Goal: Information Seeking & Learning: Learn about a topic

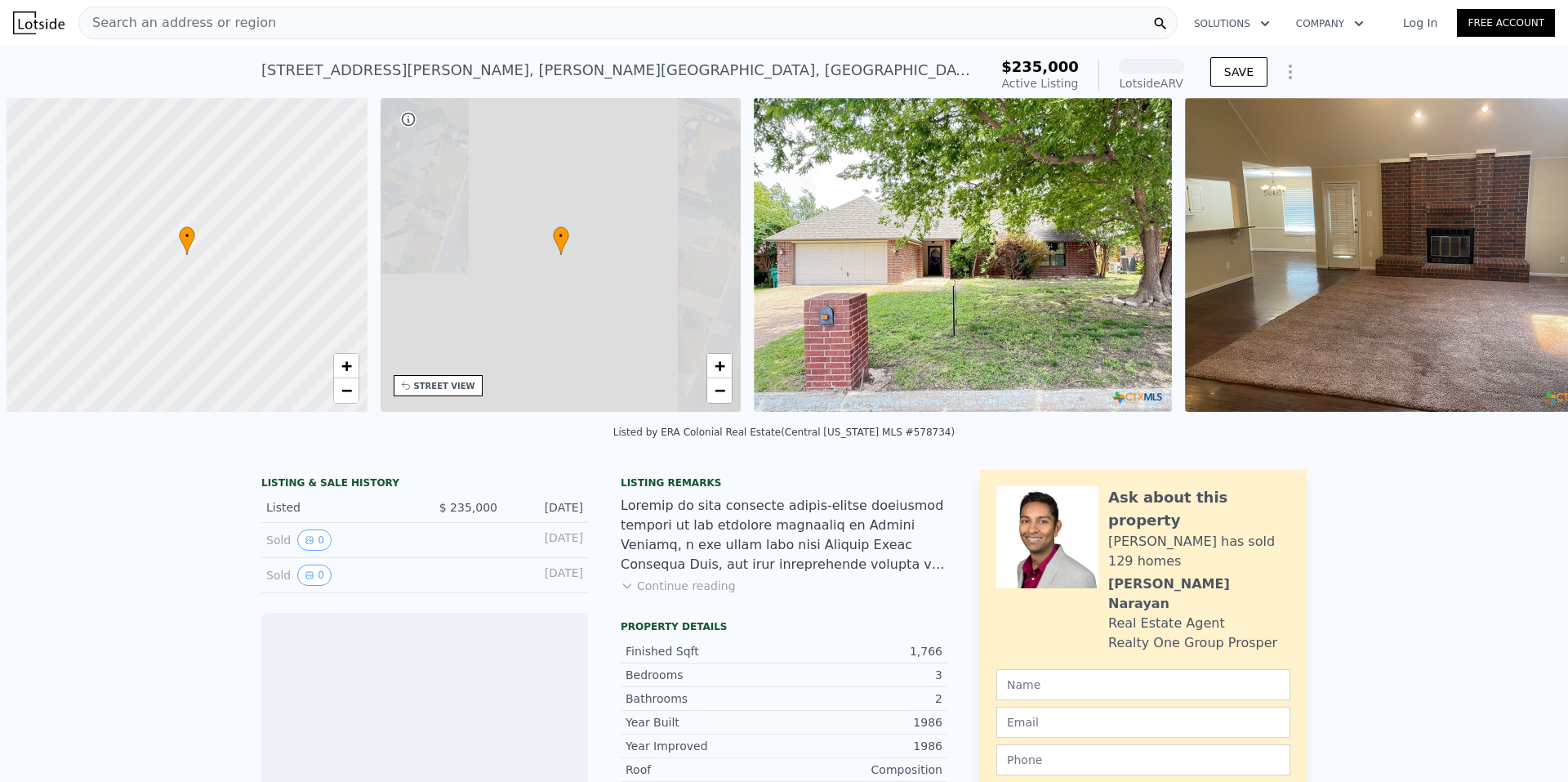
scroll to position [0, 7]
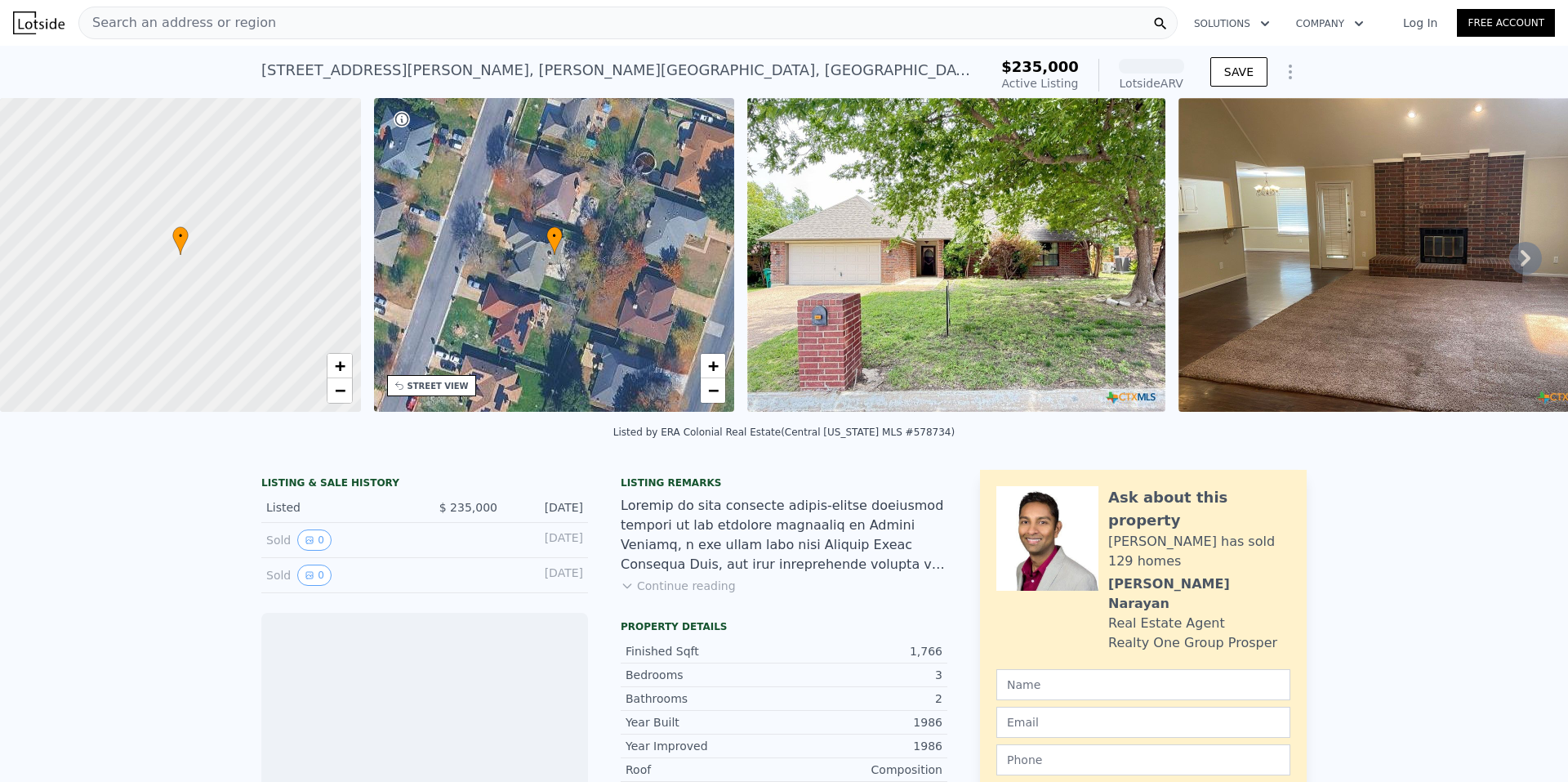
click at [250, 13] on span "Search an address or region" at bounding box center [177, 23] width 196 height 20
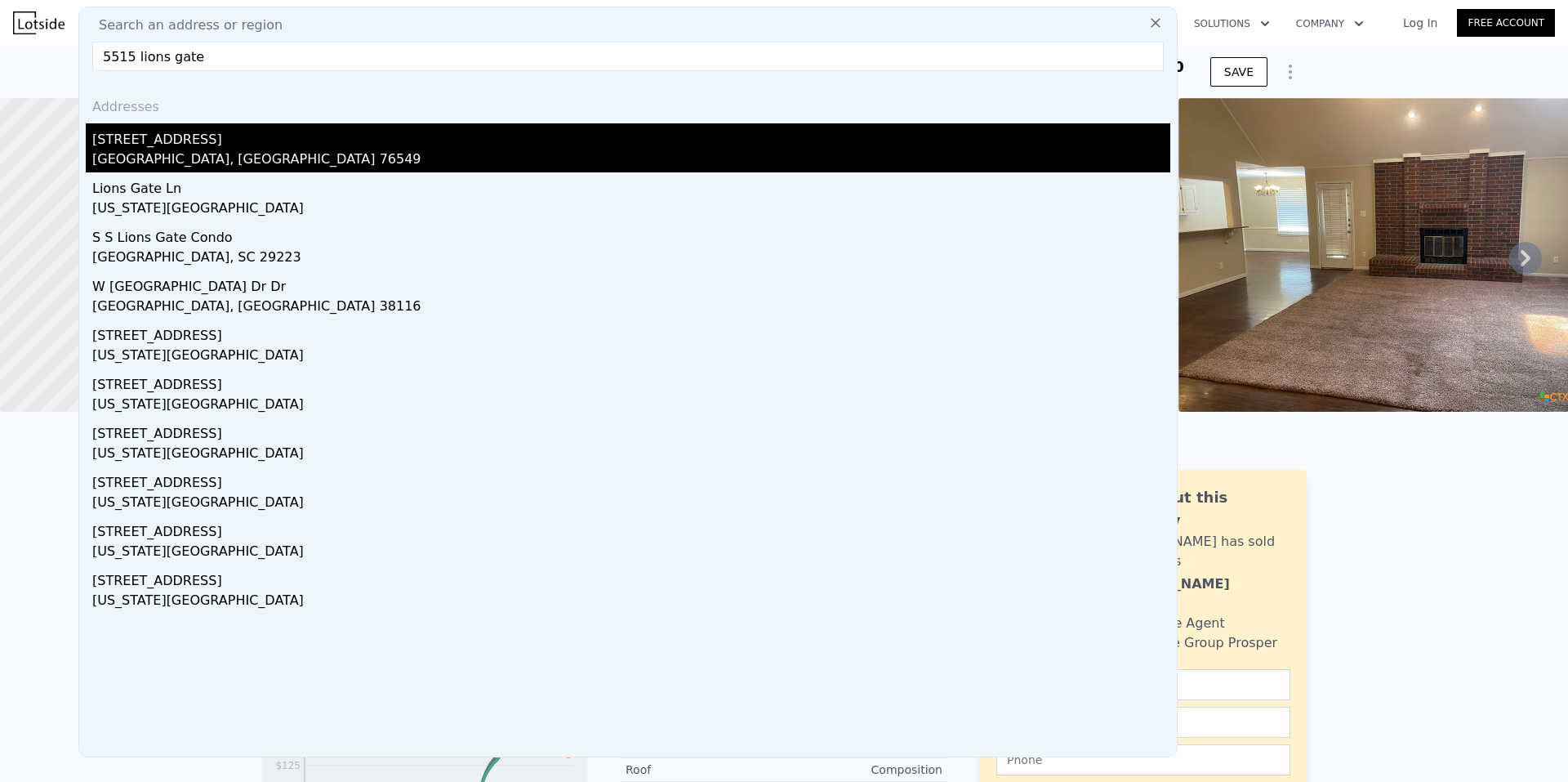
type input "5515 lions gate"
click at [156, 155] on div "Killeen, TX 76549" at bounding box center [631, 161] width 1078 height 23
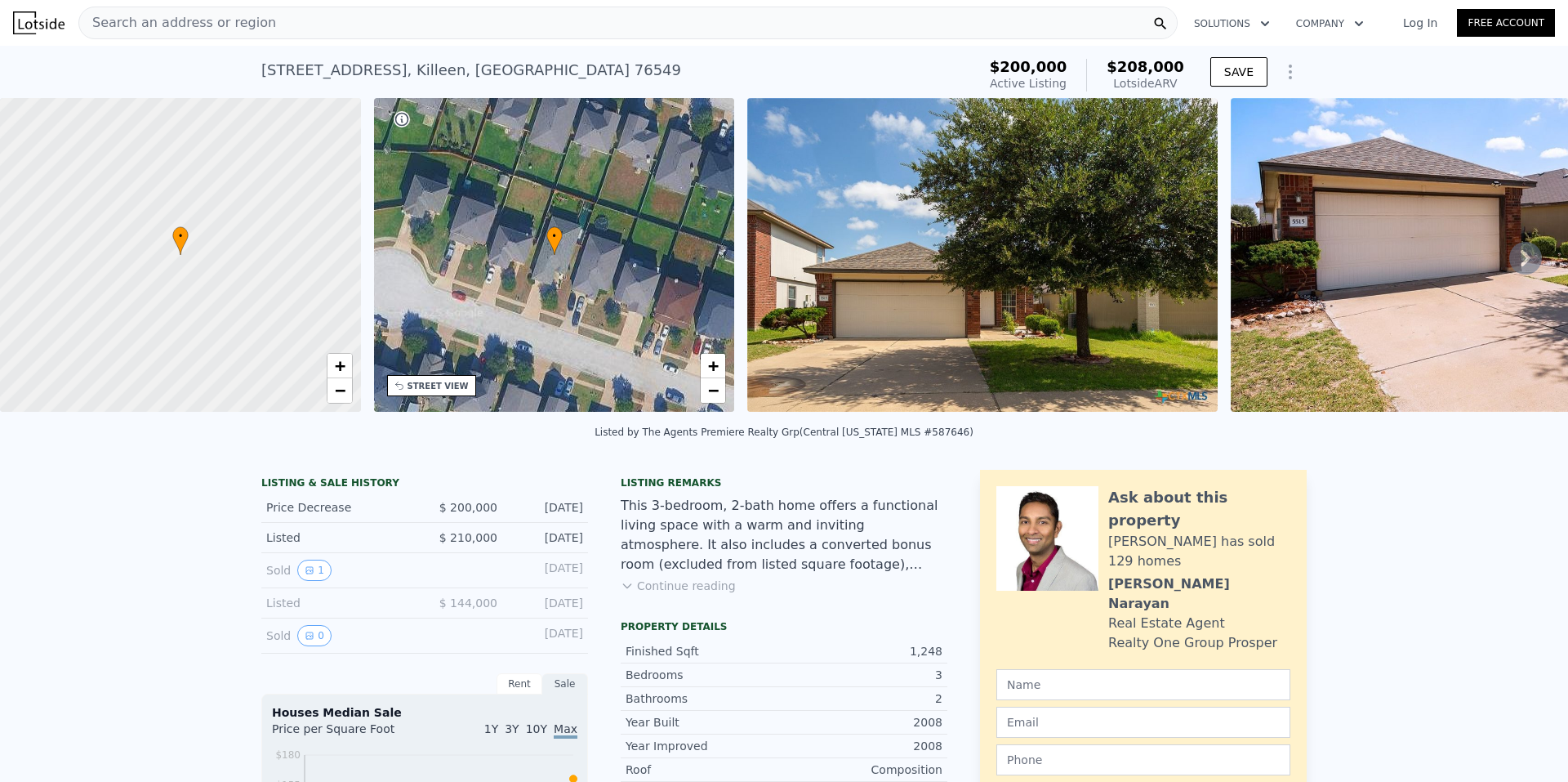
click at [1519, 257] on icon at bounding box center [1525, 258] width 33 height 33
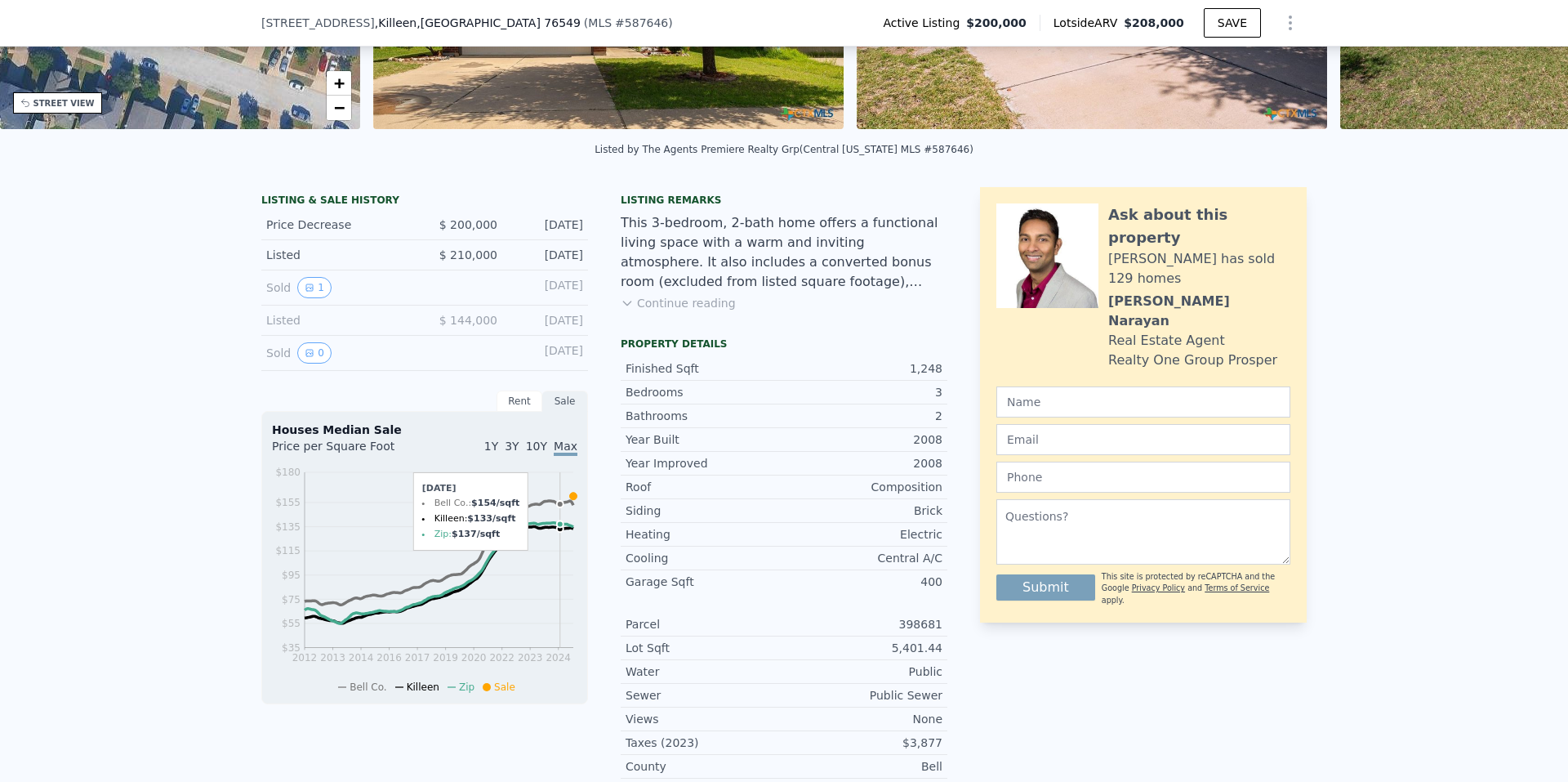
scroll to position [239, 0]
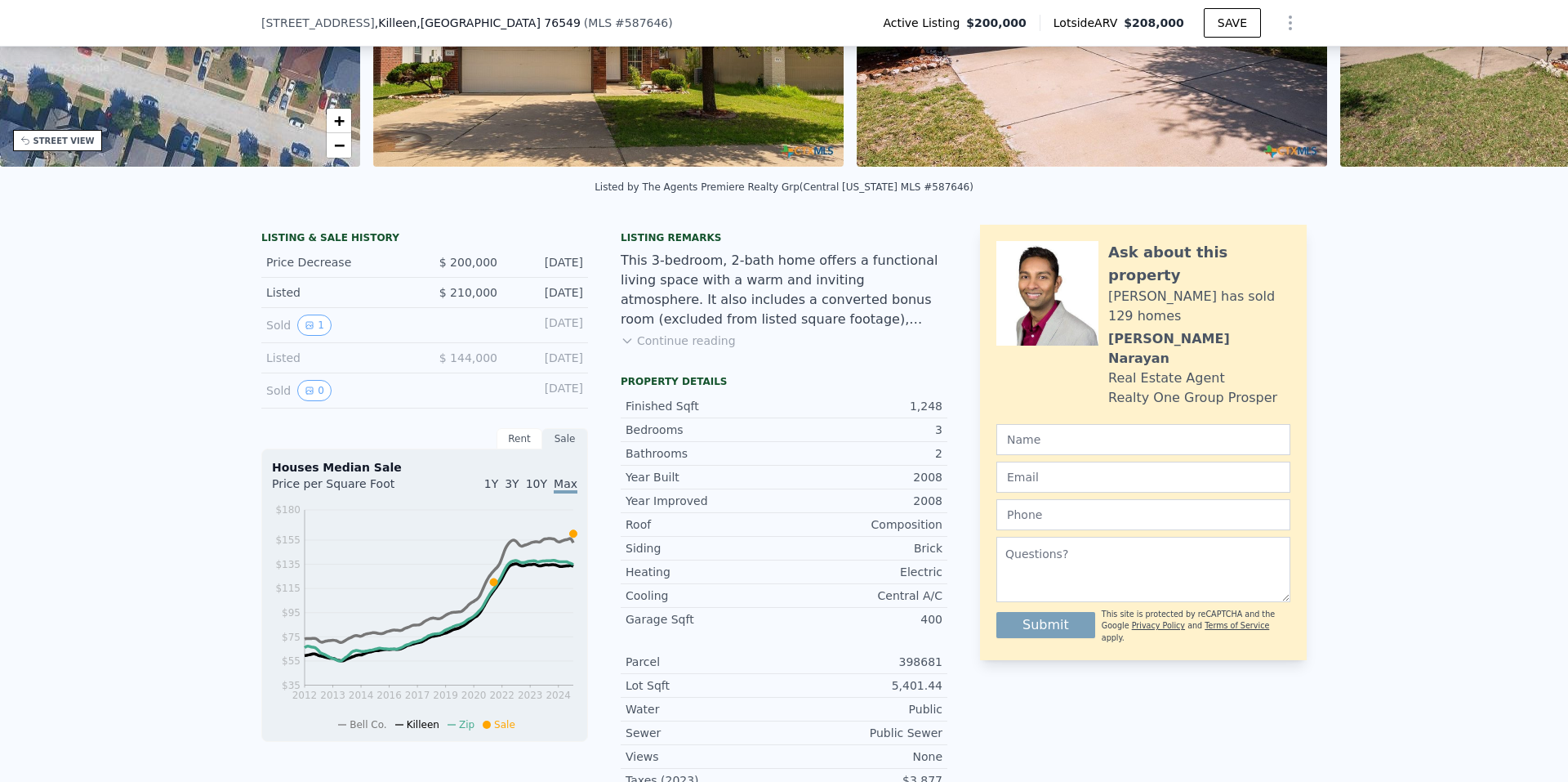
click at [680, 348] on button "Continue reading" at bounding box center [678, 340] width 115 height 16
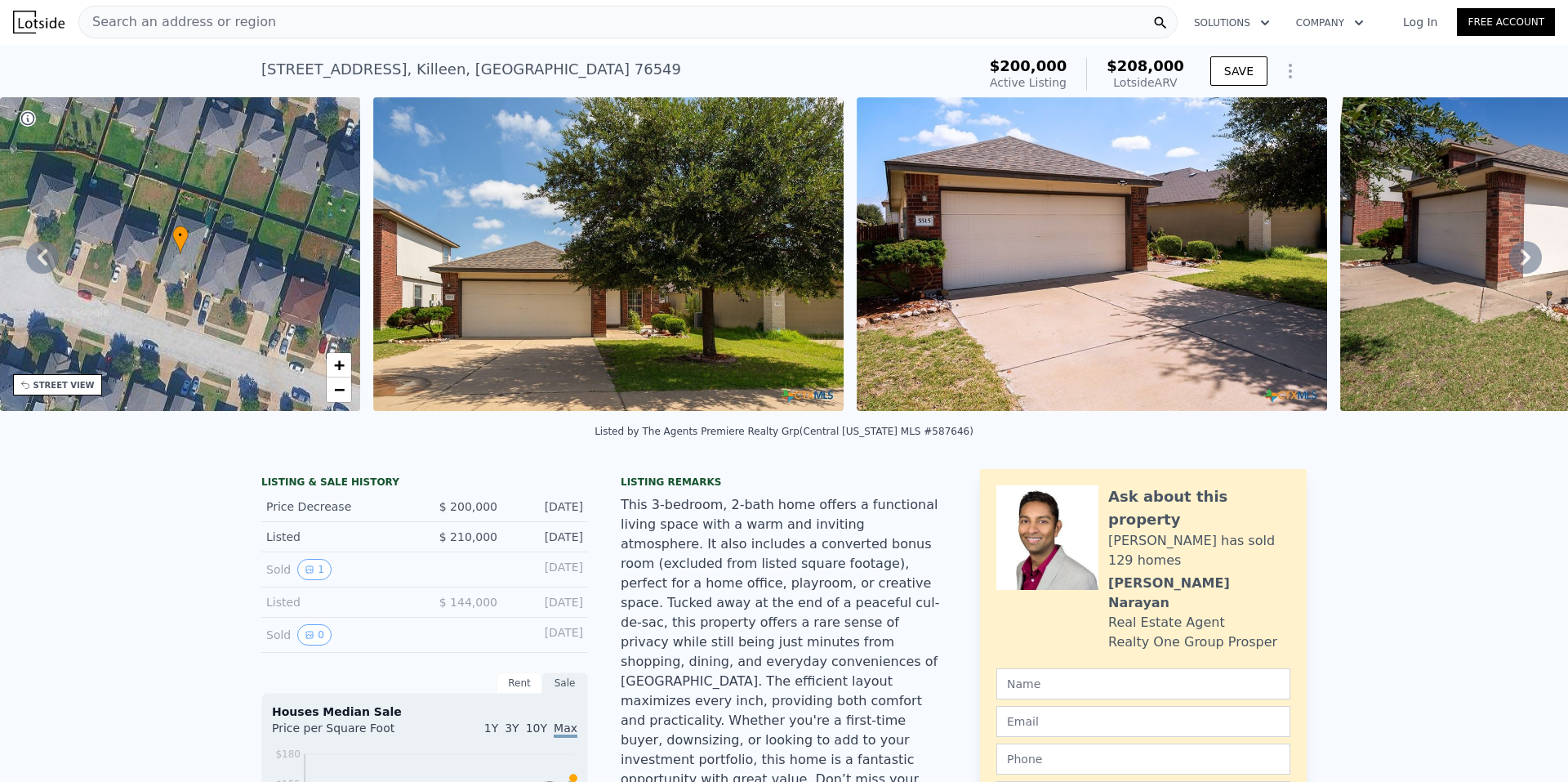
scroll to position [0, 0]
click at [1515, 255] on icon at bounding box center [1525, 258] width 33 height 33
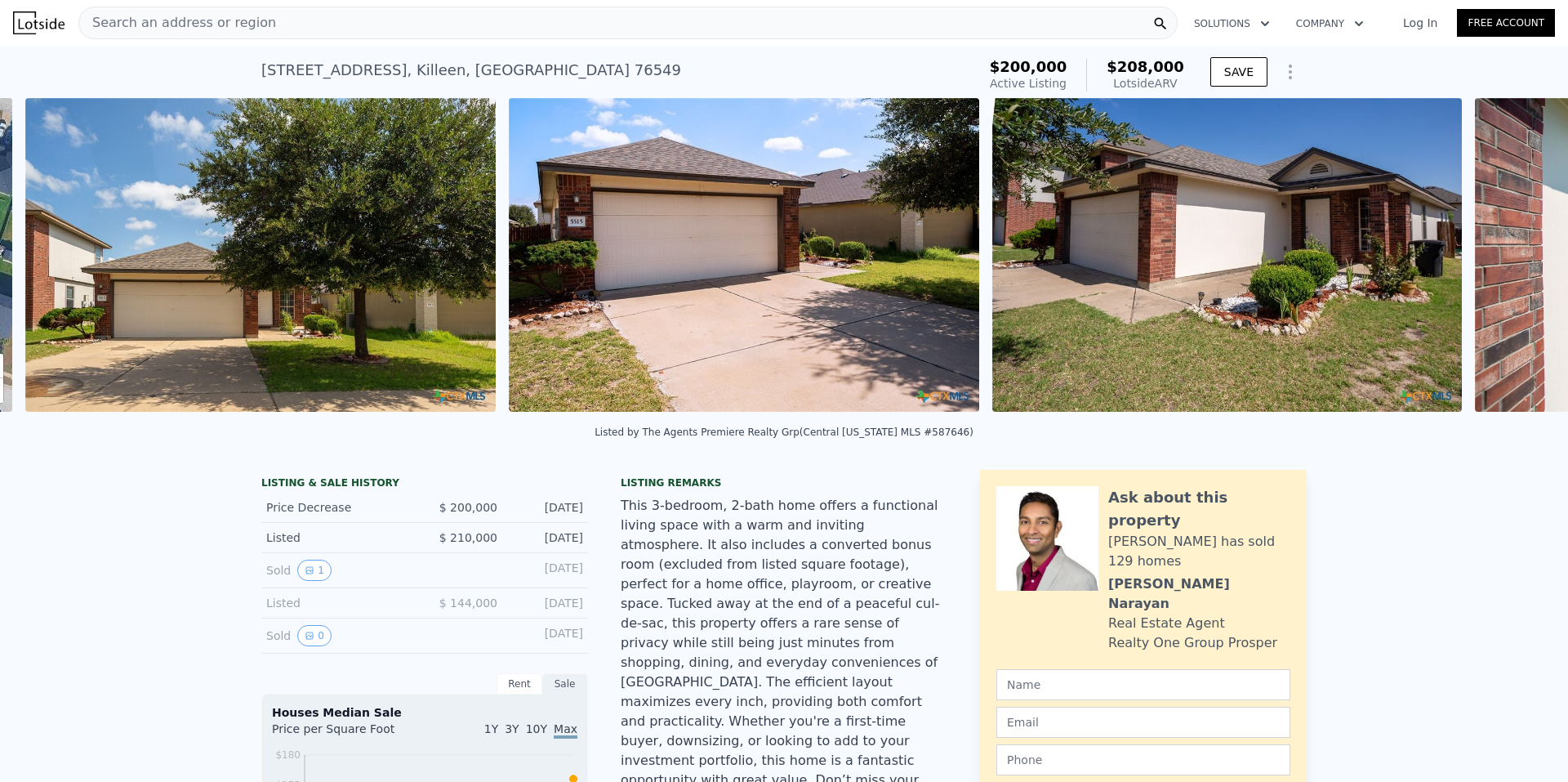
scroll to position [0, 747]
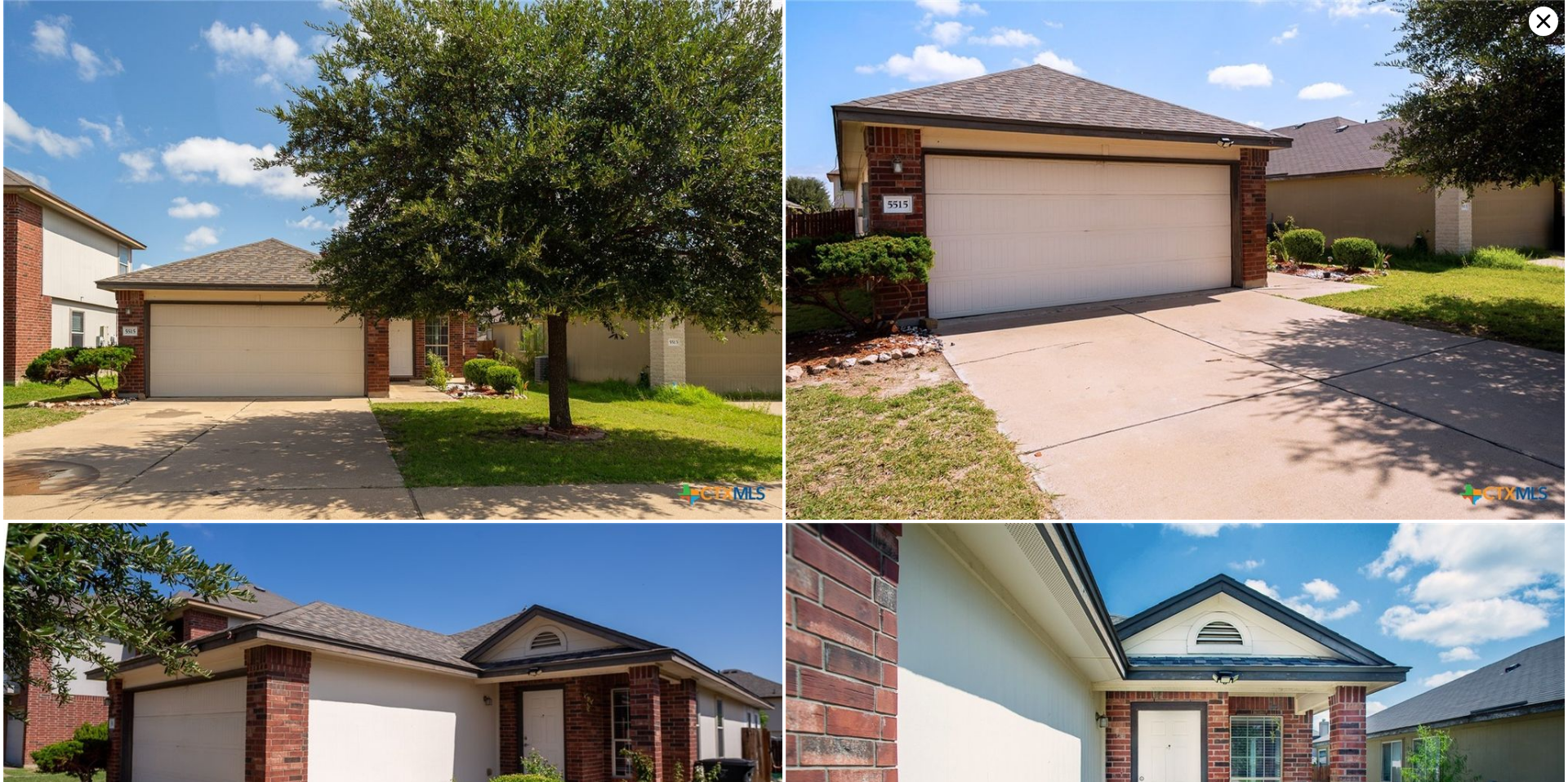
click at [1538, 24] on icon at bounding box center [1543, 21] width 30 height 30
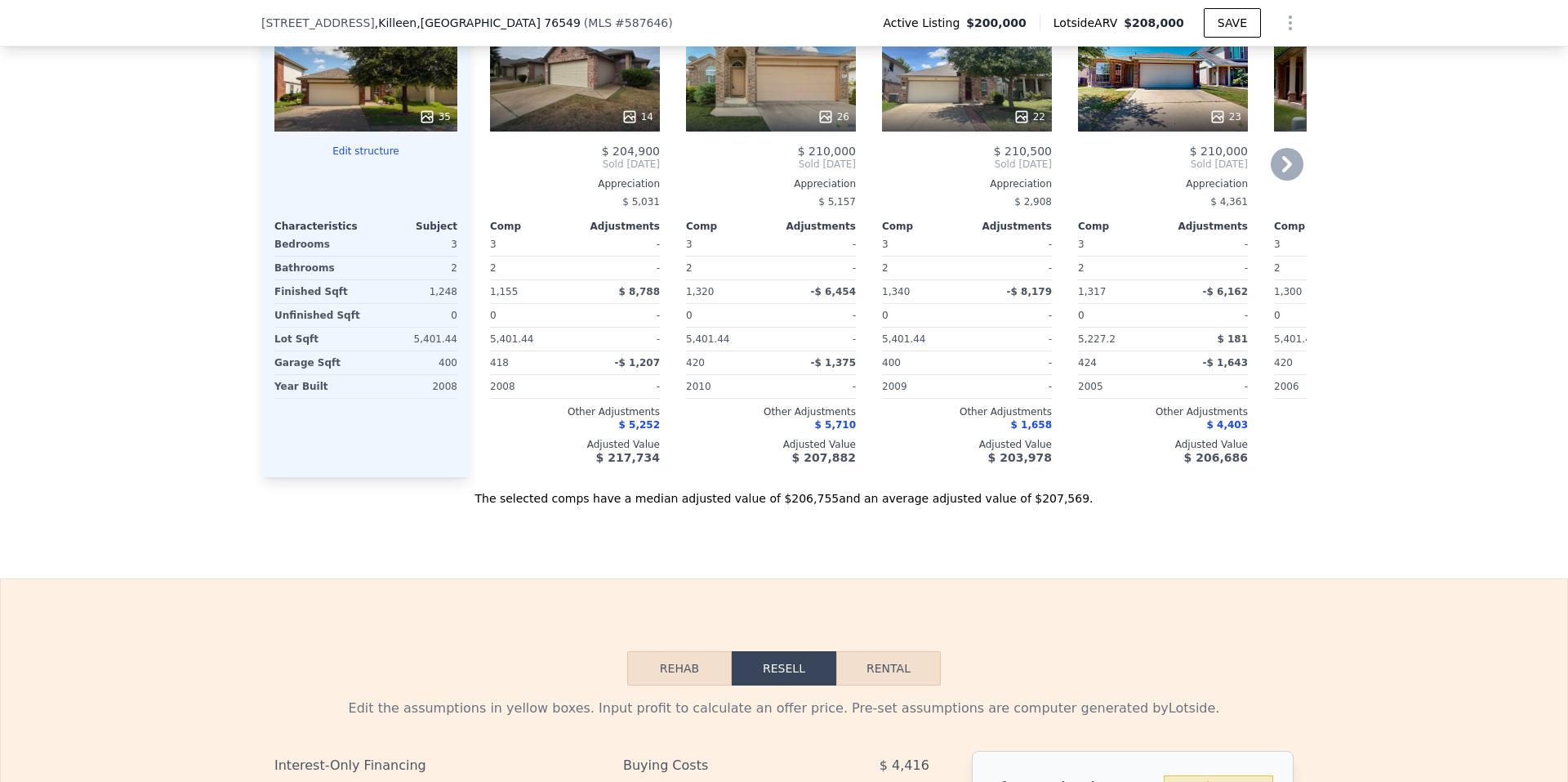
scroll to position [1710, 0]
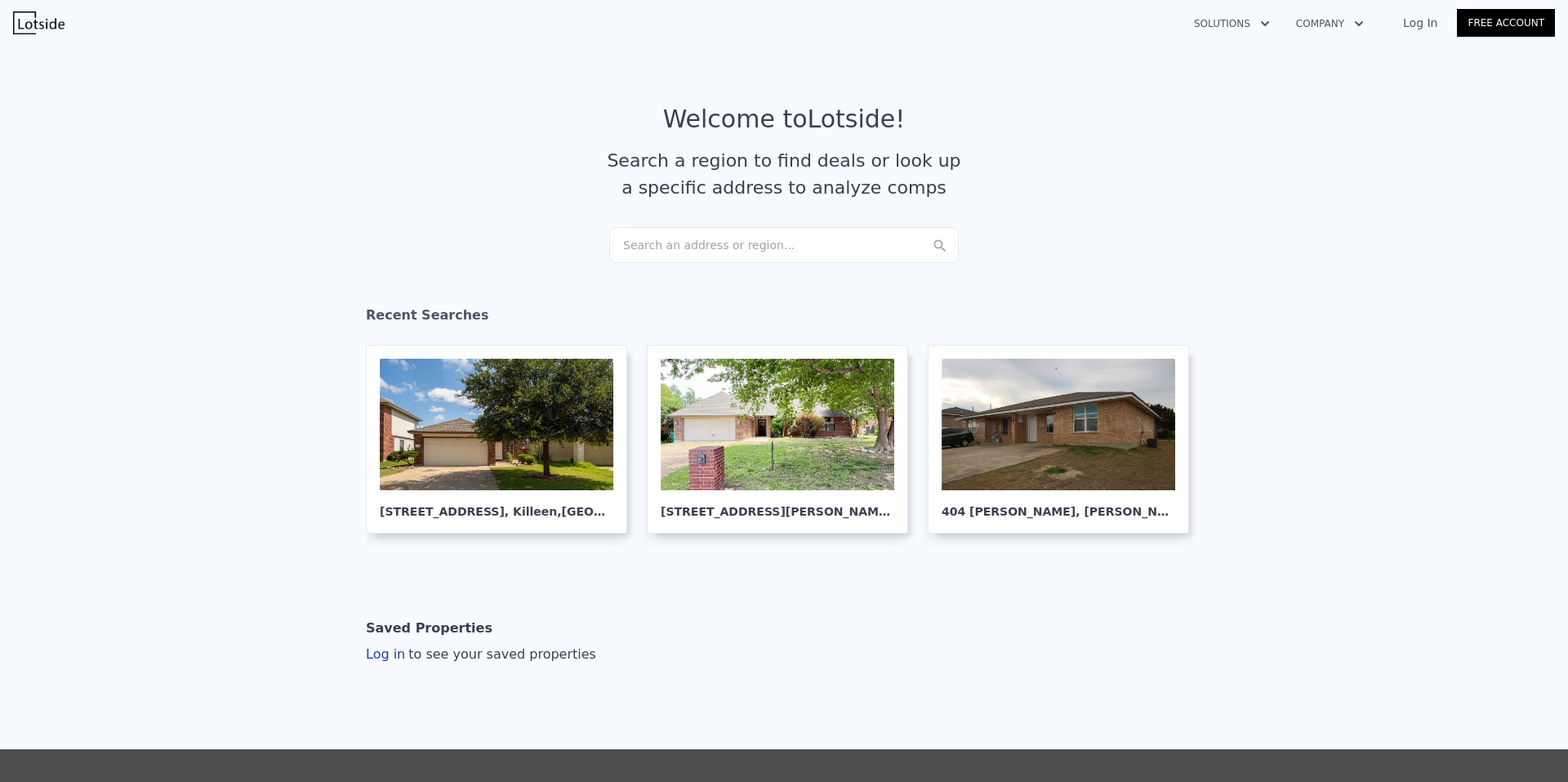
click at [662, 243] on div "Search an address or region..." at bounding box center [783, 245] width 349 height 36
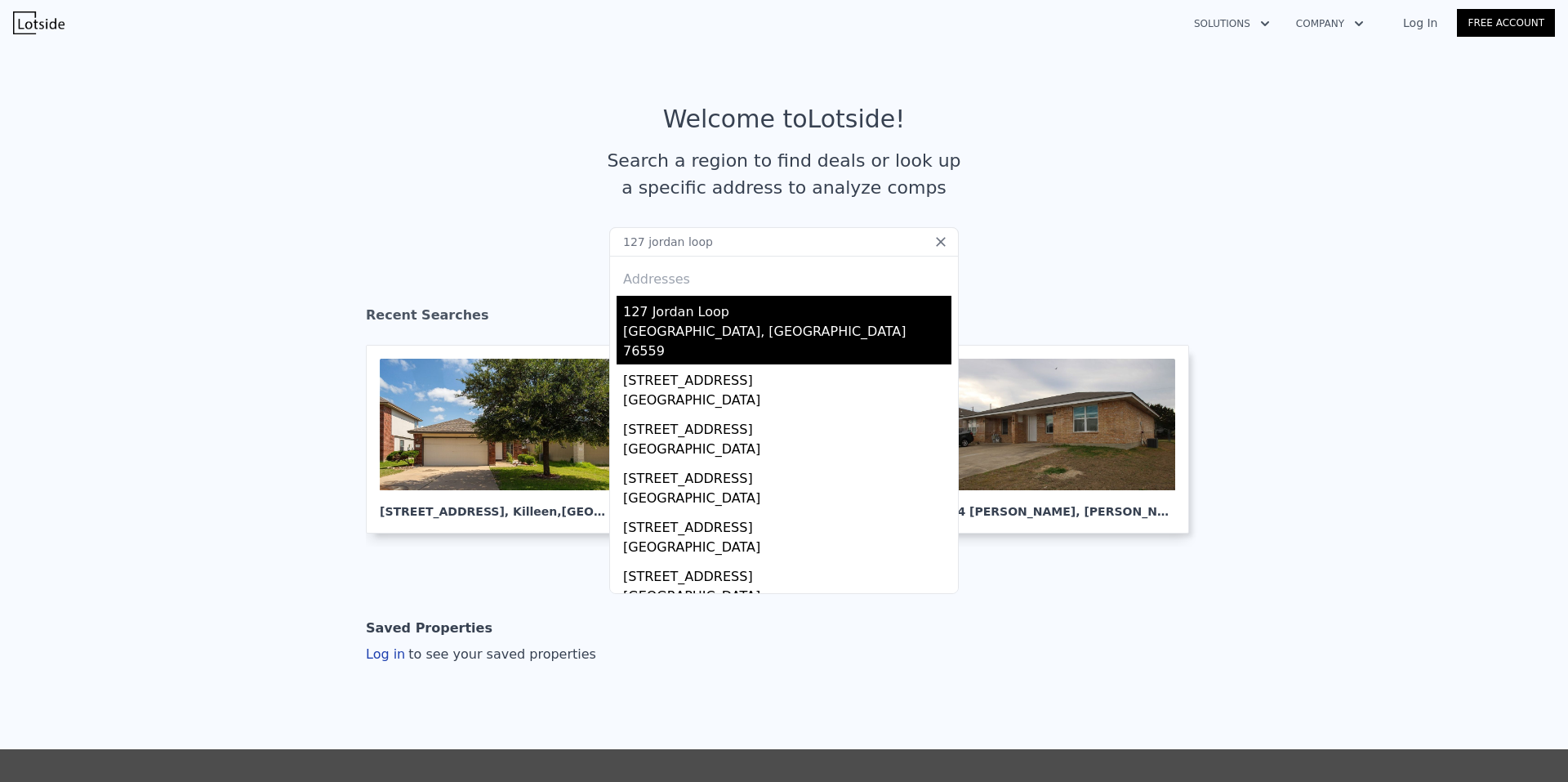
type input "127 jordan loop"
click at [656, 317] on div "127 Jordan Loop" at bounding box center [786, 309] width 328 height 26
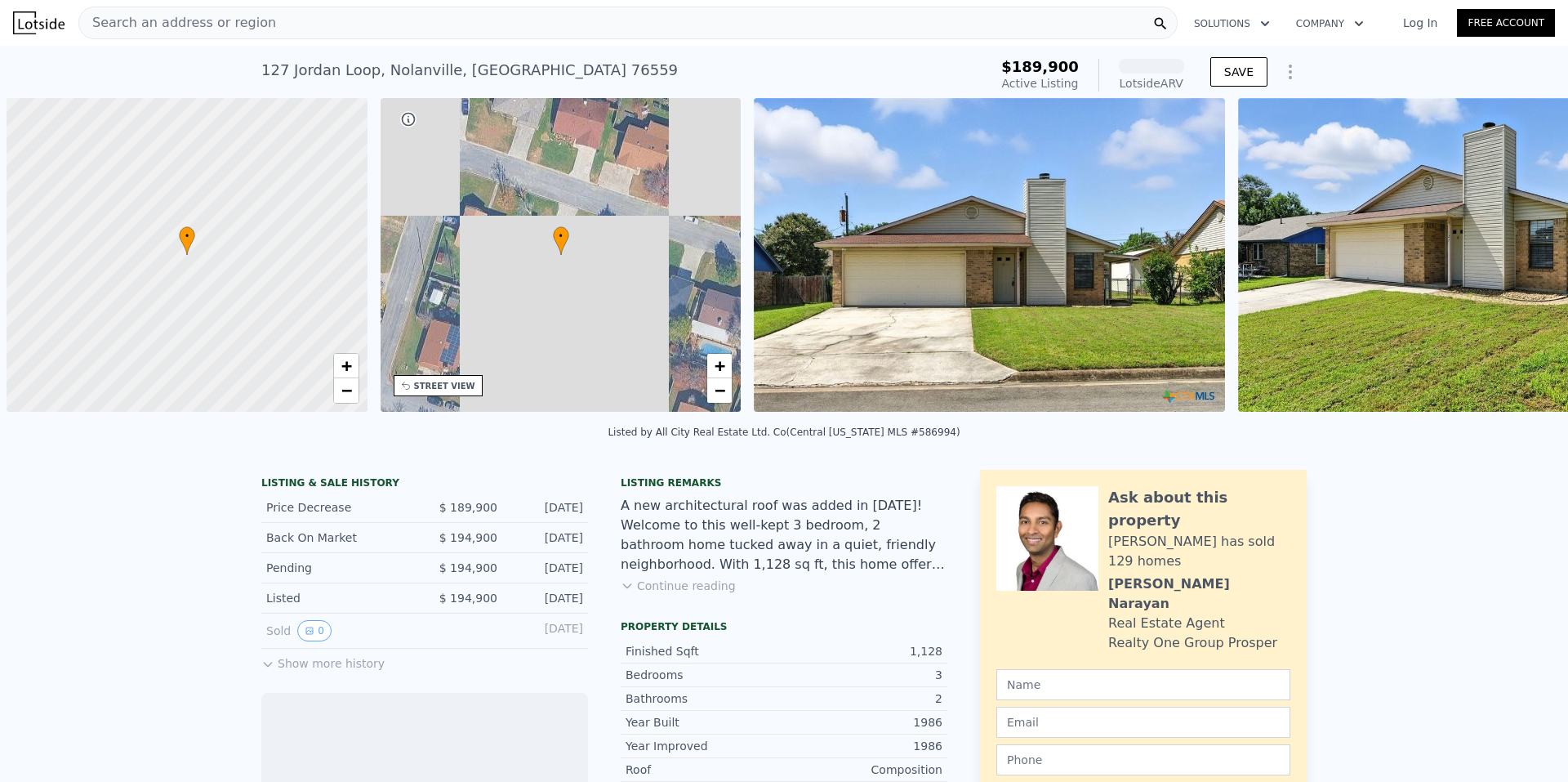
scroll to position [0, 7]
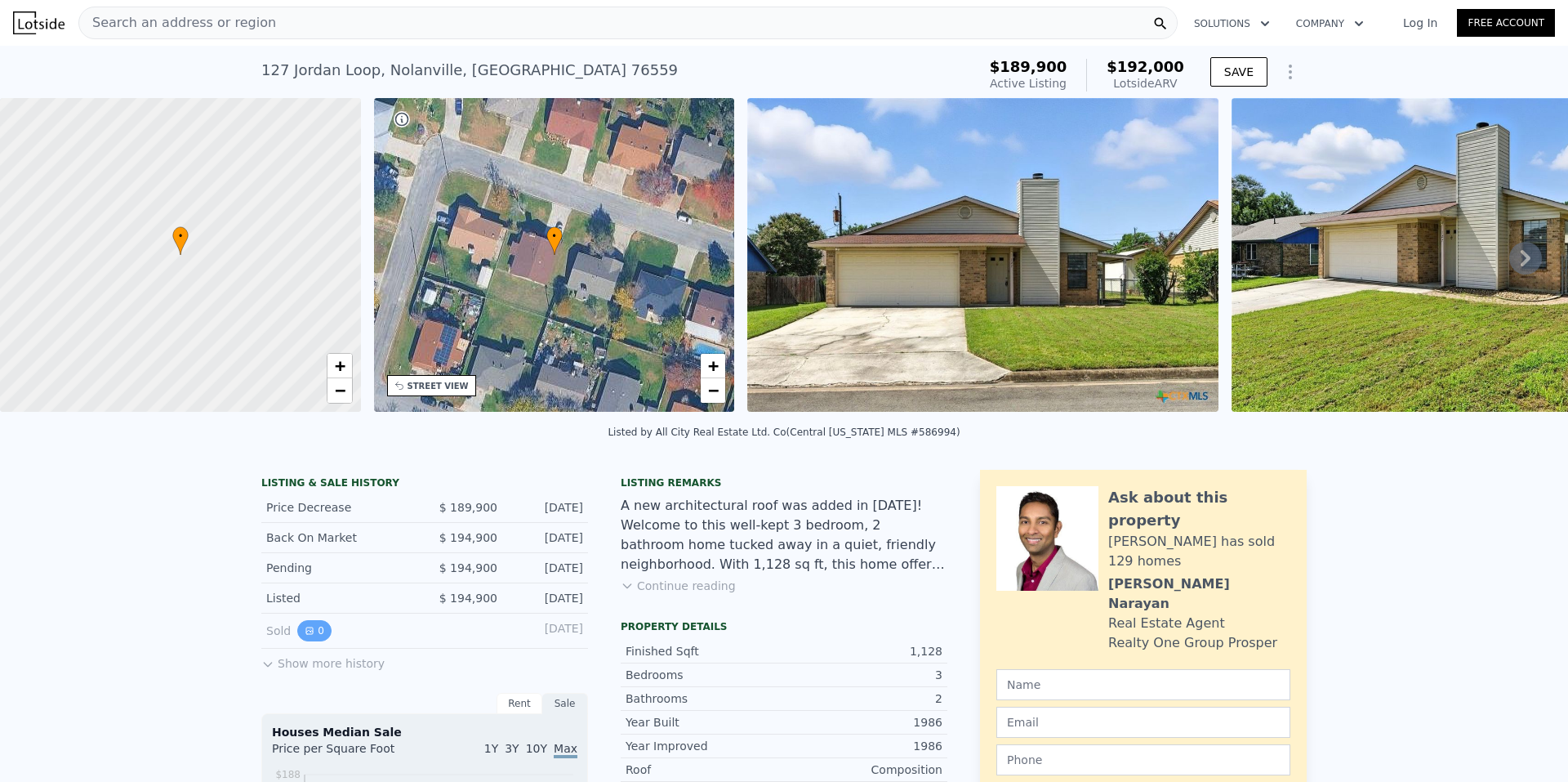
click at [310, 641] on button "0" at bounding box center [315, 631] width 35 height 21
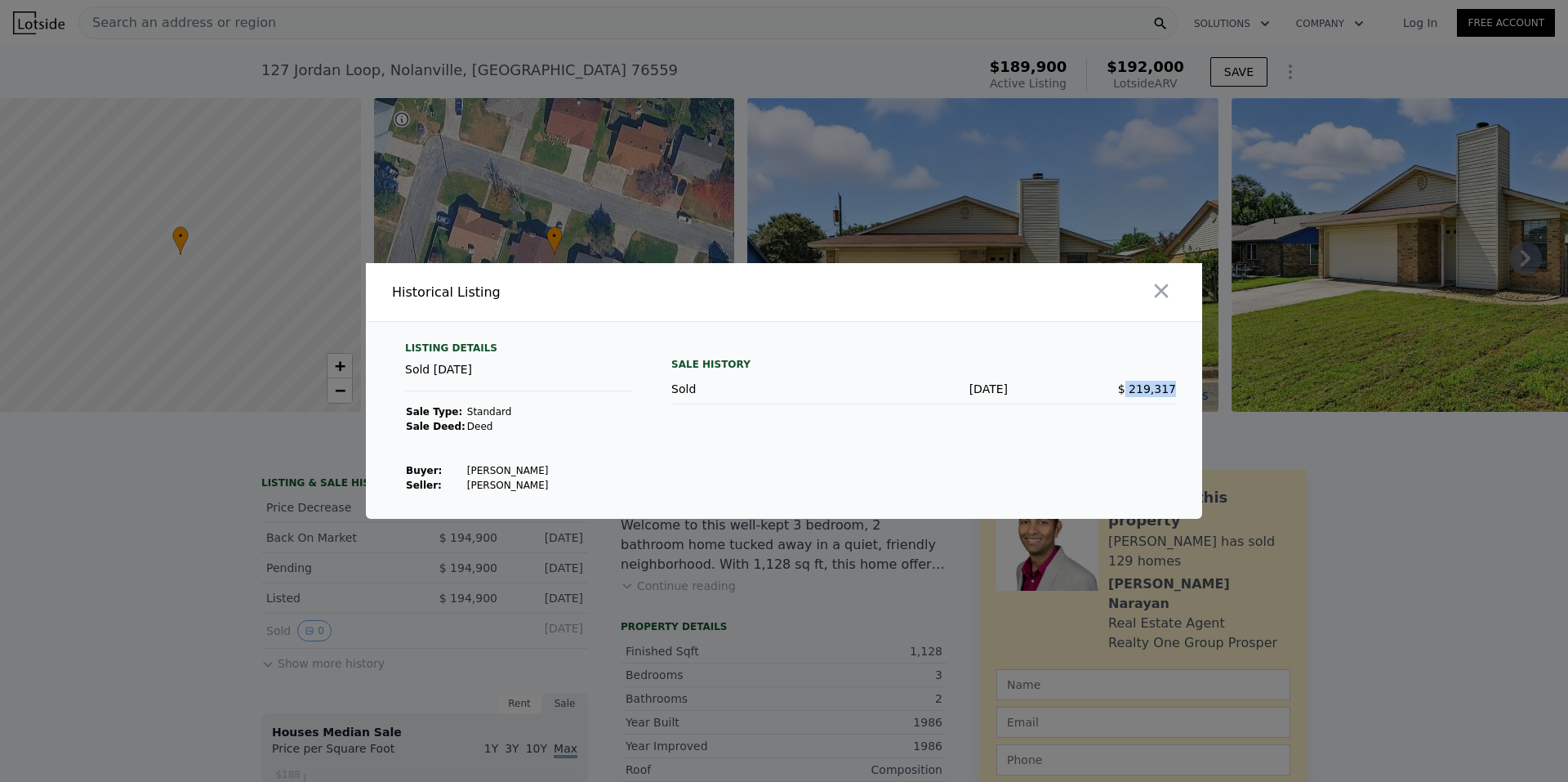
drag, startPoint x: 1132, startPoint y: 390, endPoint x: 1192, endPoint y: 398, distance: 60.5
click at [1192, 398] on div "Listing Details Sold Aug 3, 2022 Sale Type: Standard Sale Deed: Deed Buyer : St…" at bounding box center [783, 430] width 836 height 178
drag, startPoint x: 454, startPoint y: 470, endPoint x: 642, endPoint y: 470, distance: 188.0
click at [642, 470] on div "Listing Details Sold Aug 3, 2022 Sale Type: Standard Sale Deed: Deed Buyer : St…" at bounding box center [519, 417] width 253 height 151
click at [644, 469] on div "Listing Details Sold Aug 3, 2022 Sale Type: Standard Sale Deed: Deed Buyer : St…" at bounding box center [519, 417] width 253 height 151
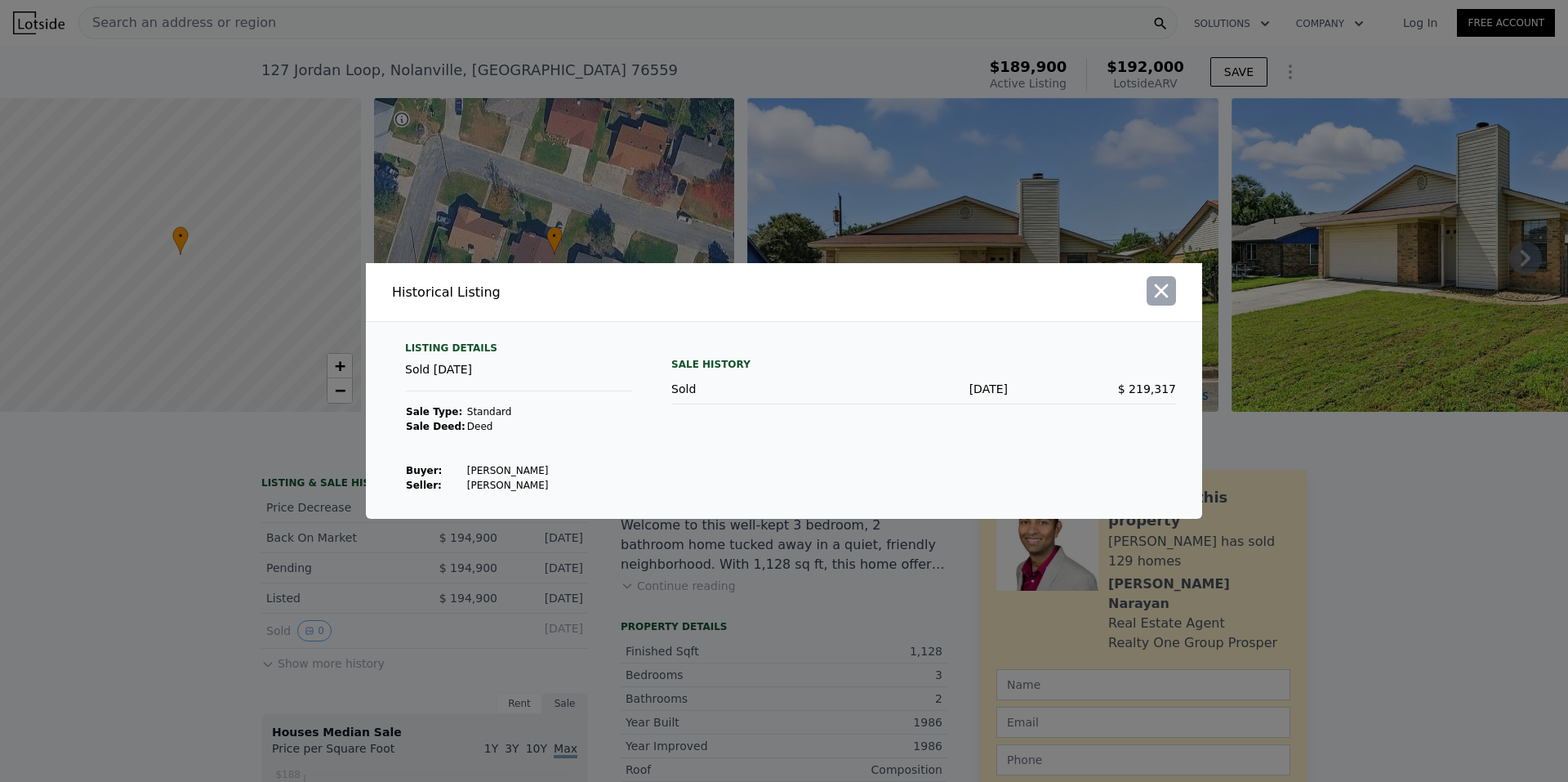
click at [1174, 286] on button "button" at bounding box center [1161, 291] width 30 height 30
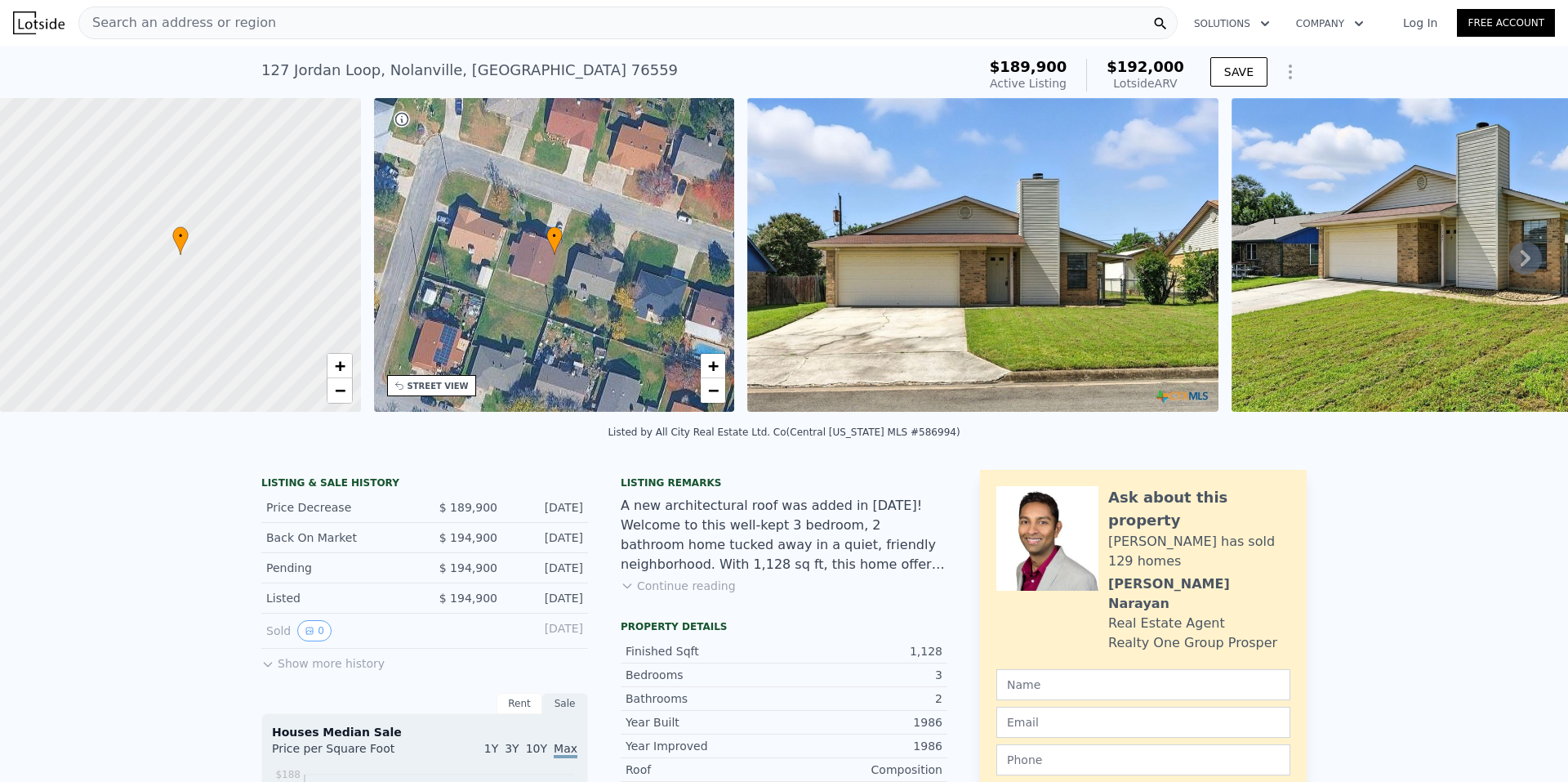
click at [270, 672] on button "Show more history" at bounding box center [323, 660] width 123 height 23
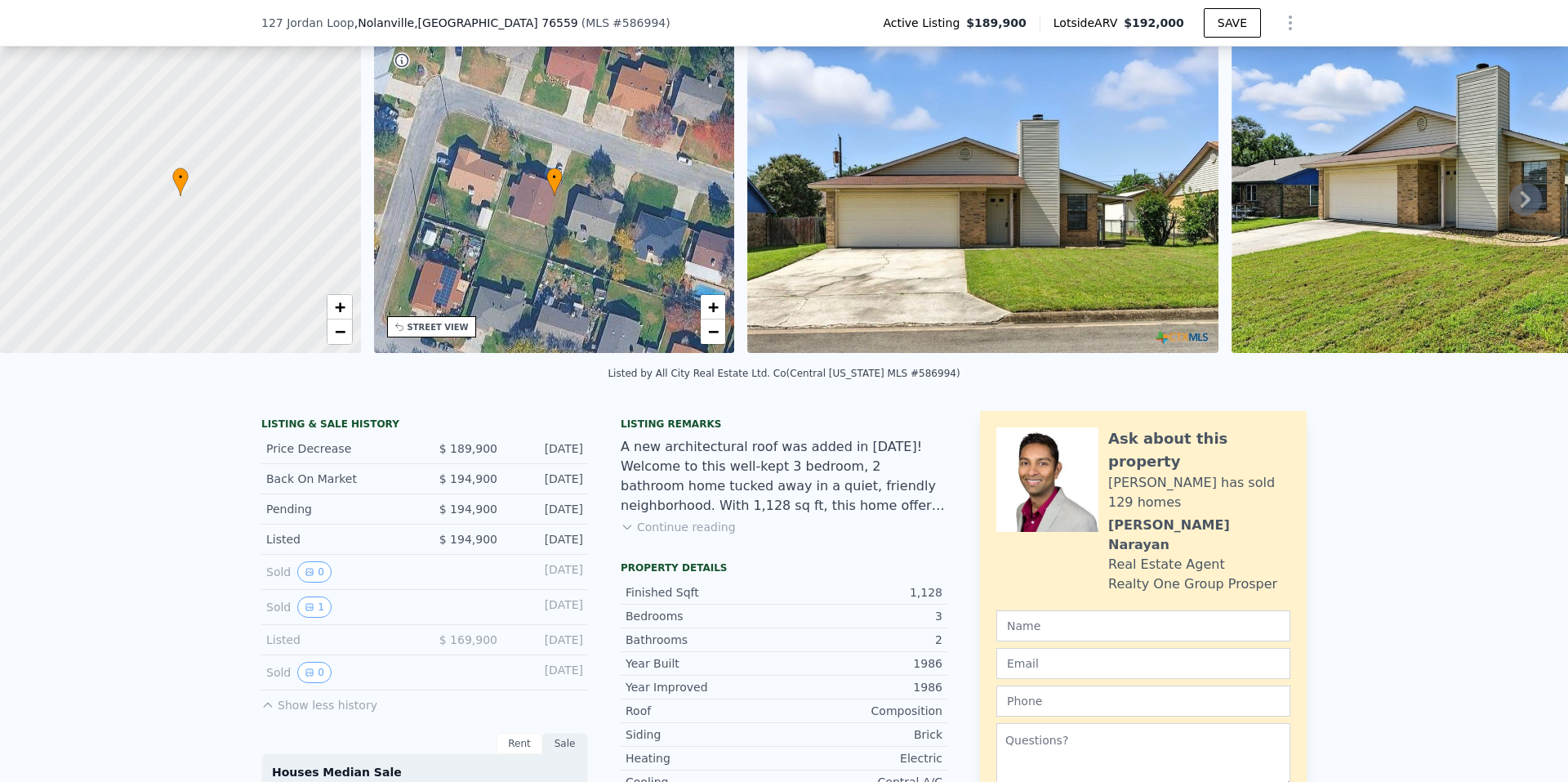
scroll to position [76, 0]
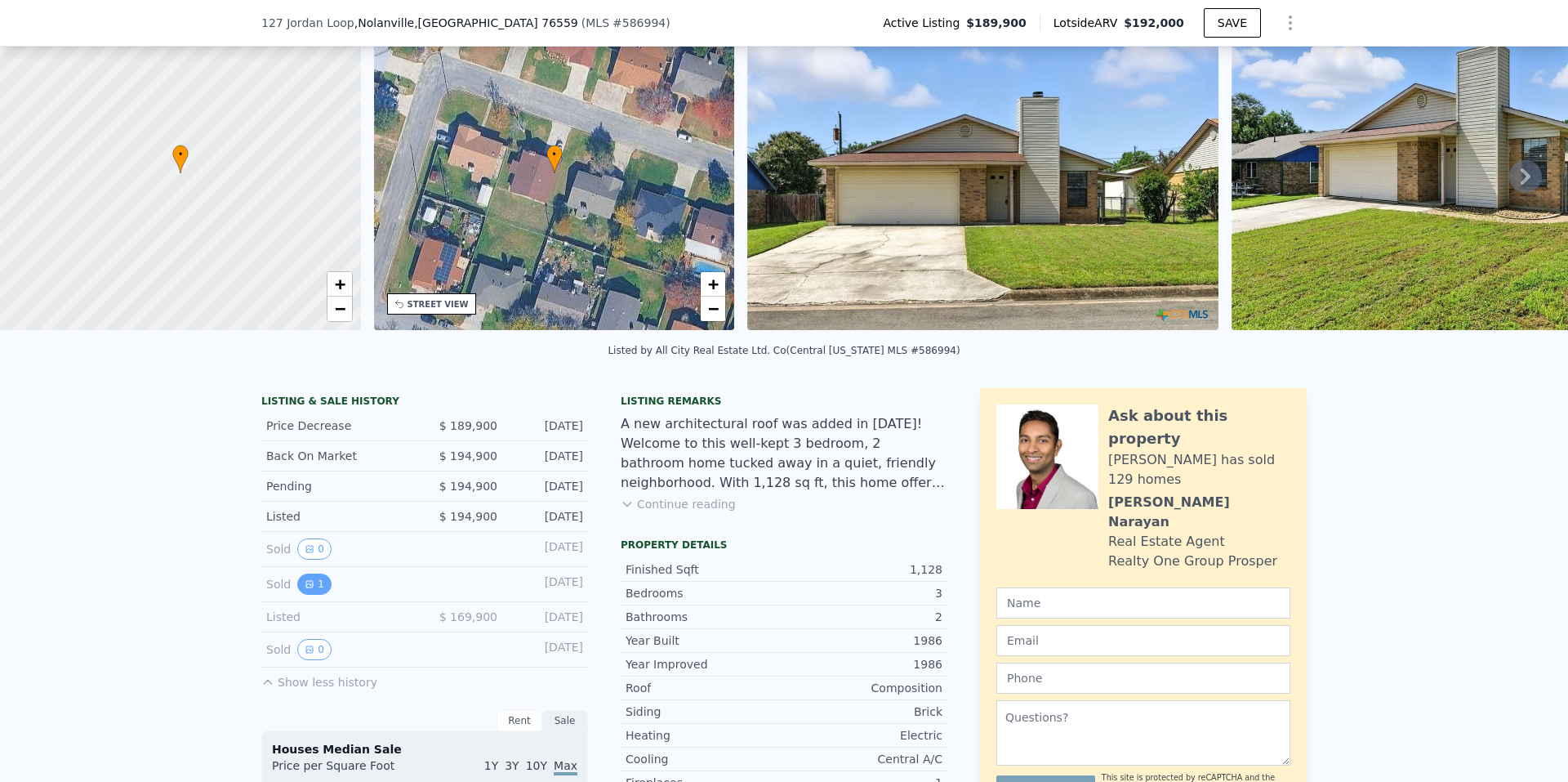
click at [311, 595] on button "1" at bounding box center [315, 584] width 35 height 21
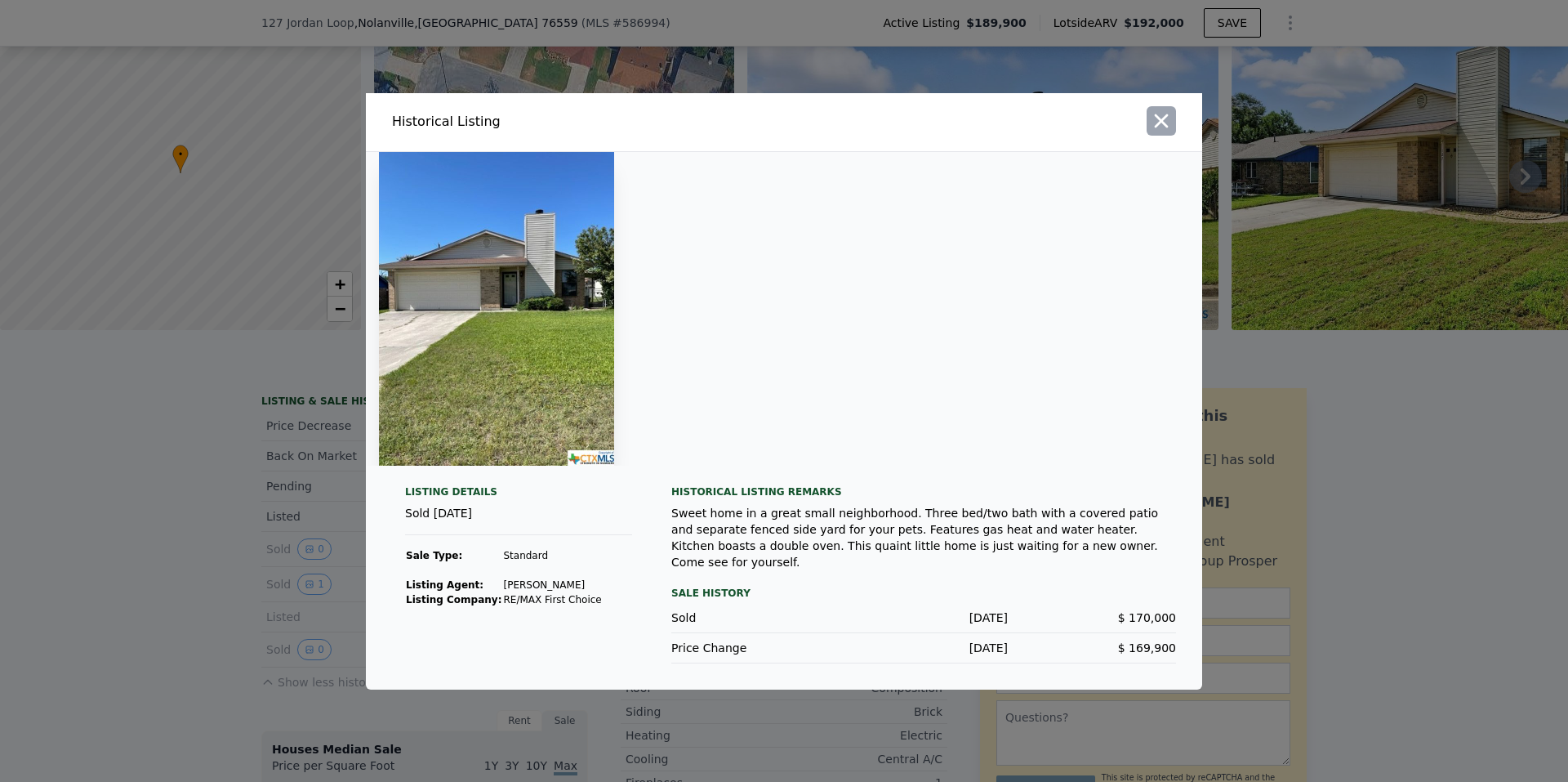
click at [1164, 126] on icon "button" at bounding box center [1161, 120] width 14 height 14
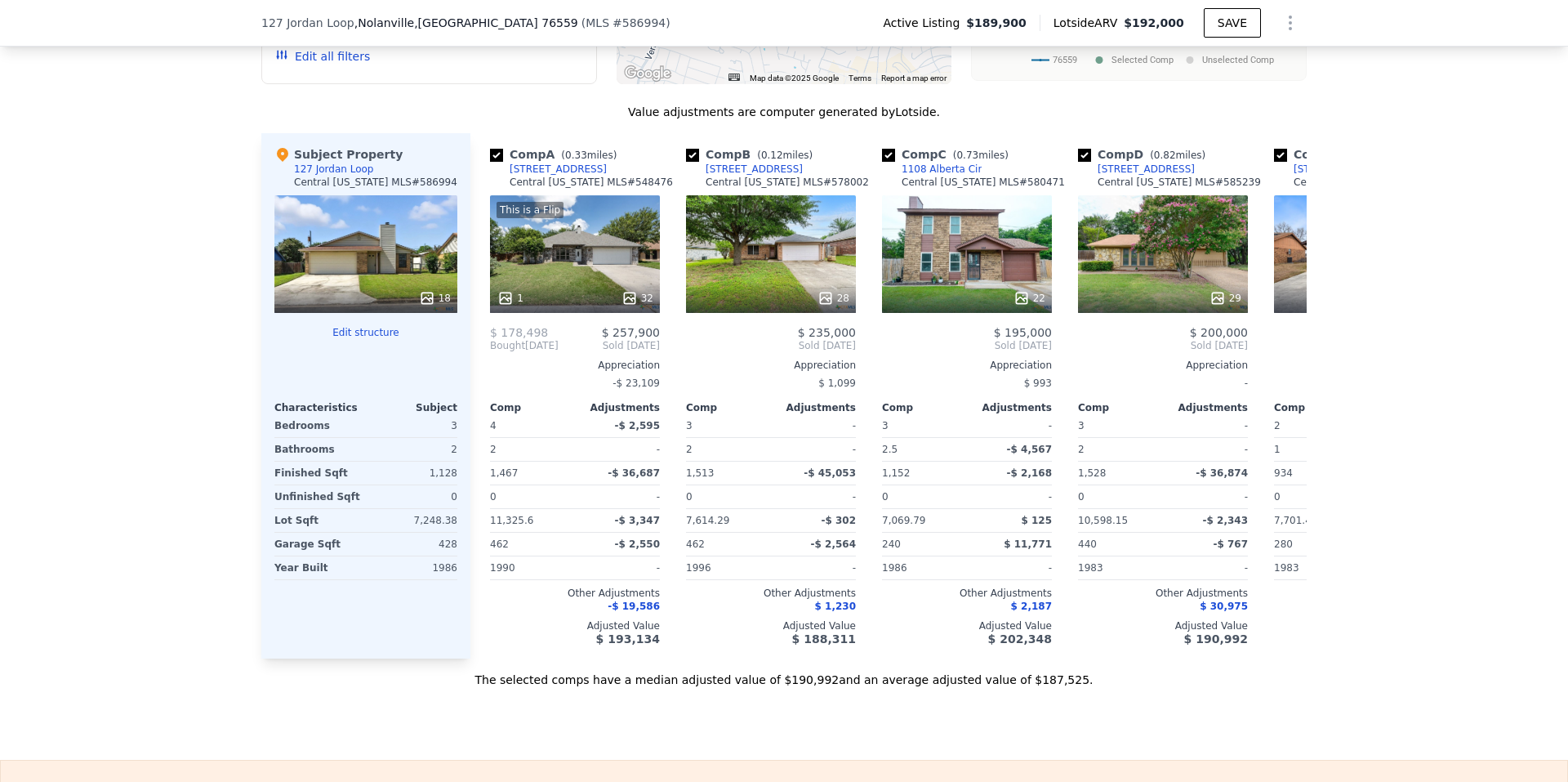
scroll to position [1552, 0]
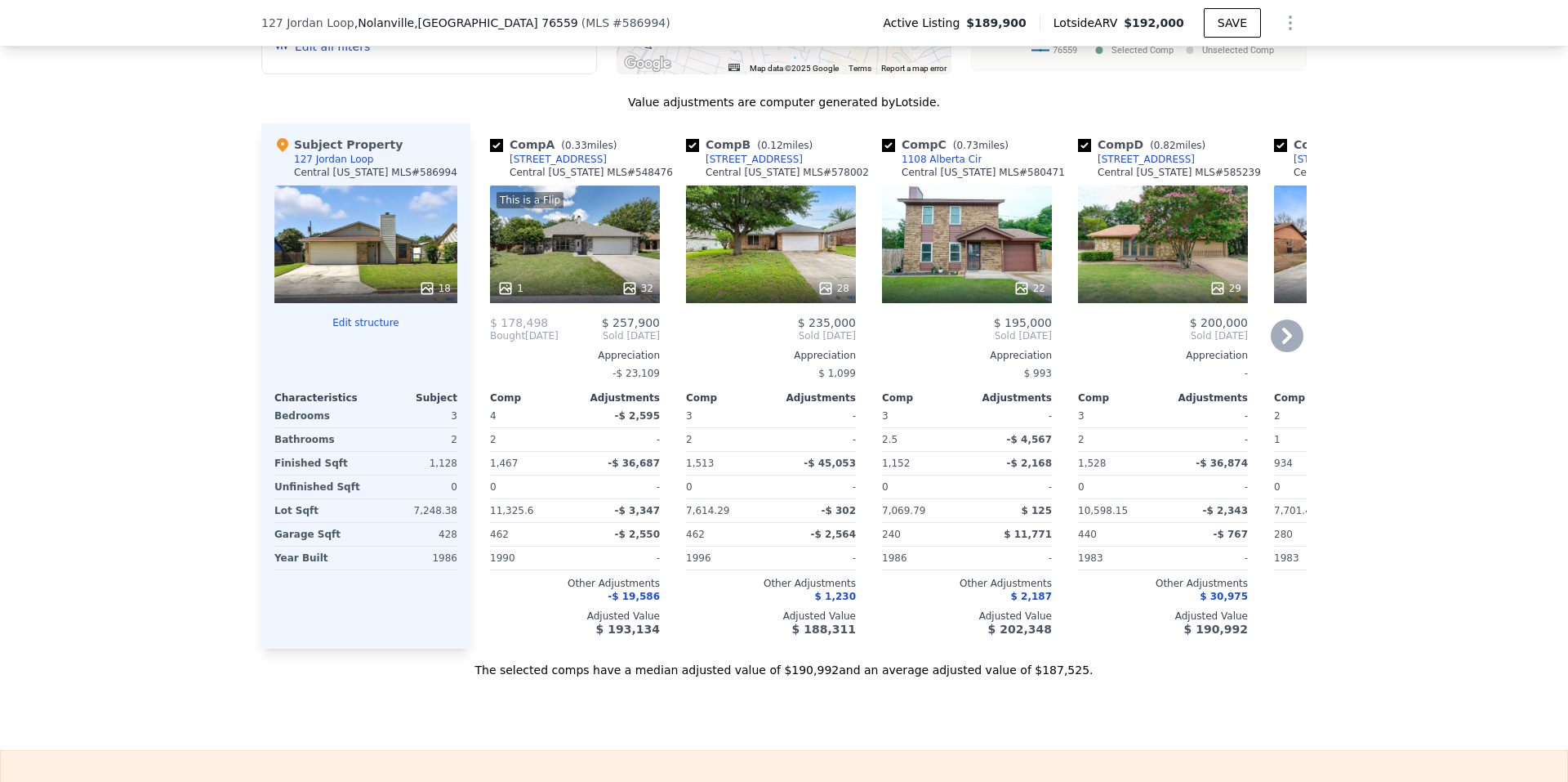
click at [639, 602] on span "-$ 19,586" at bounding box center [634, 596] width 53 height 12
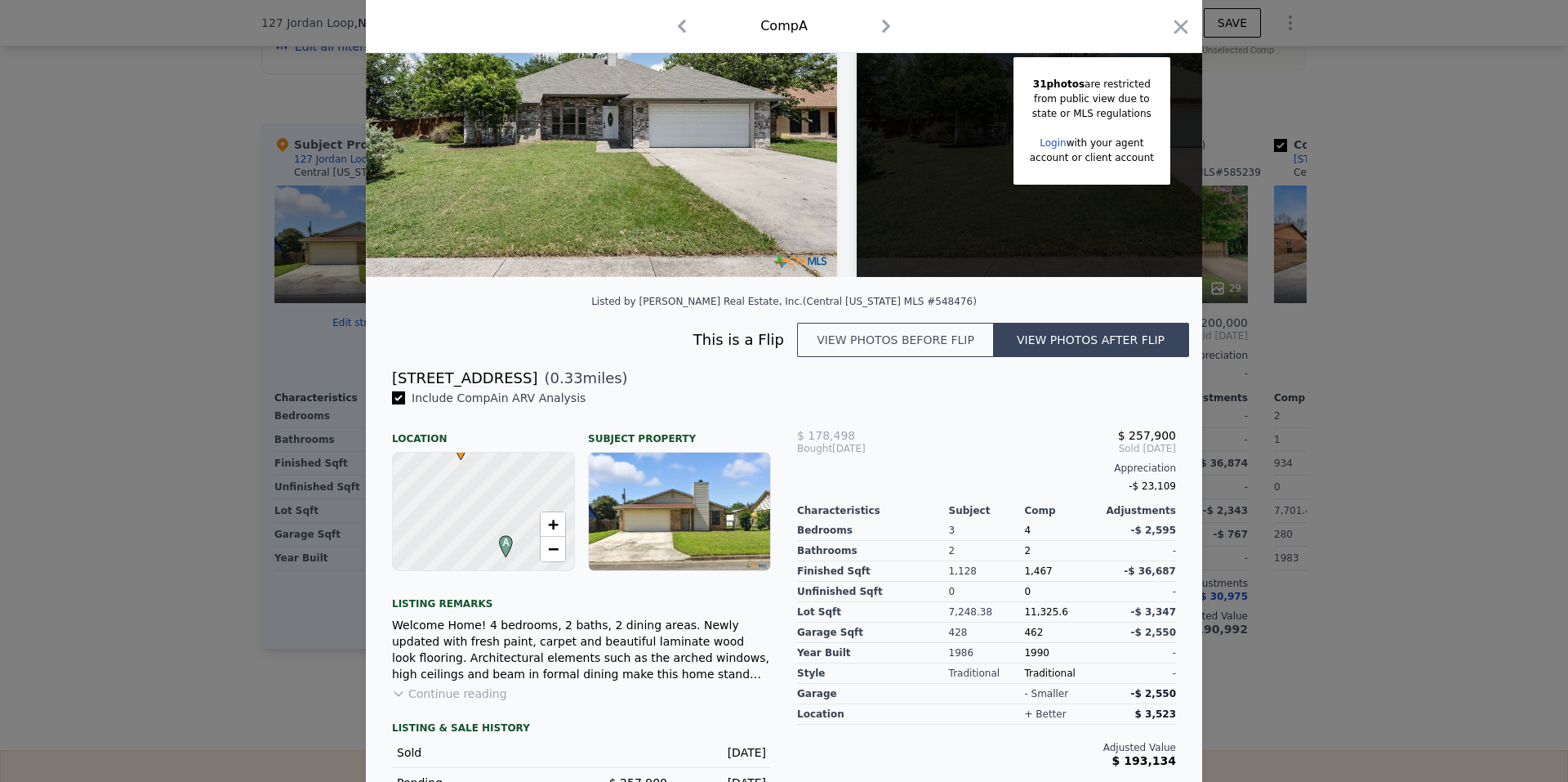
scroll to position [245, 0]
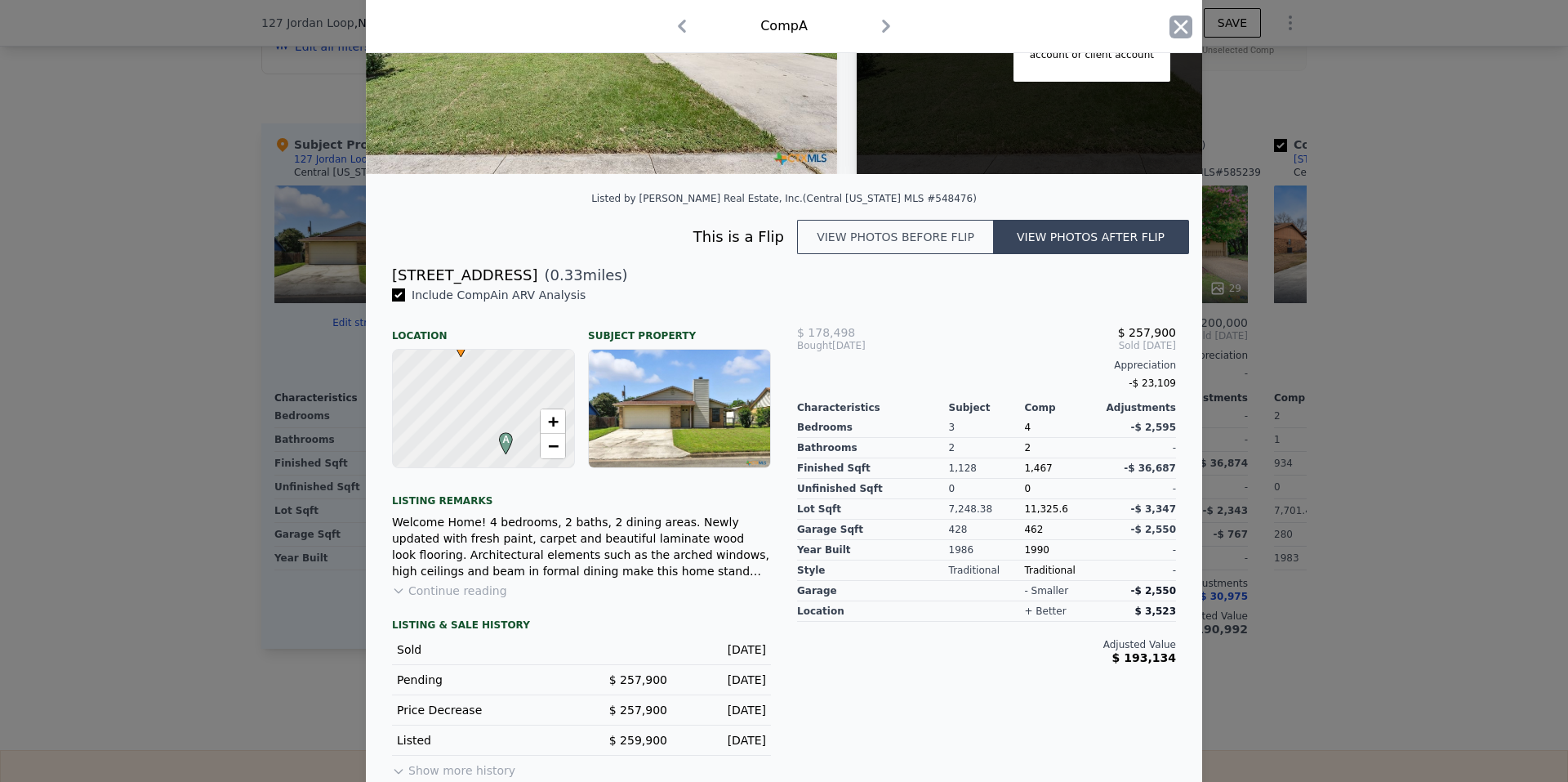
click at [1175, 33] on icon "button" at bounding box center [1181, 27] width 23 height 23
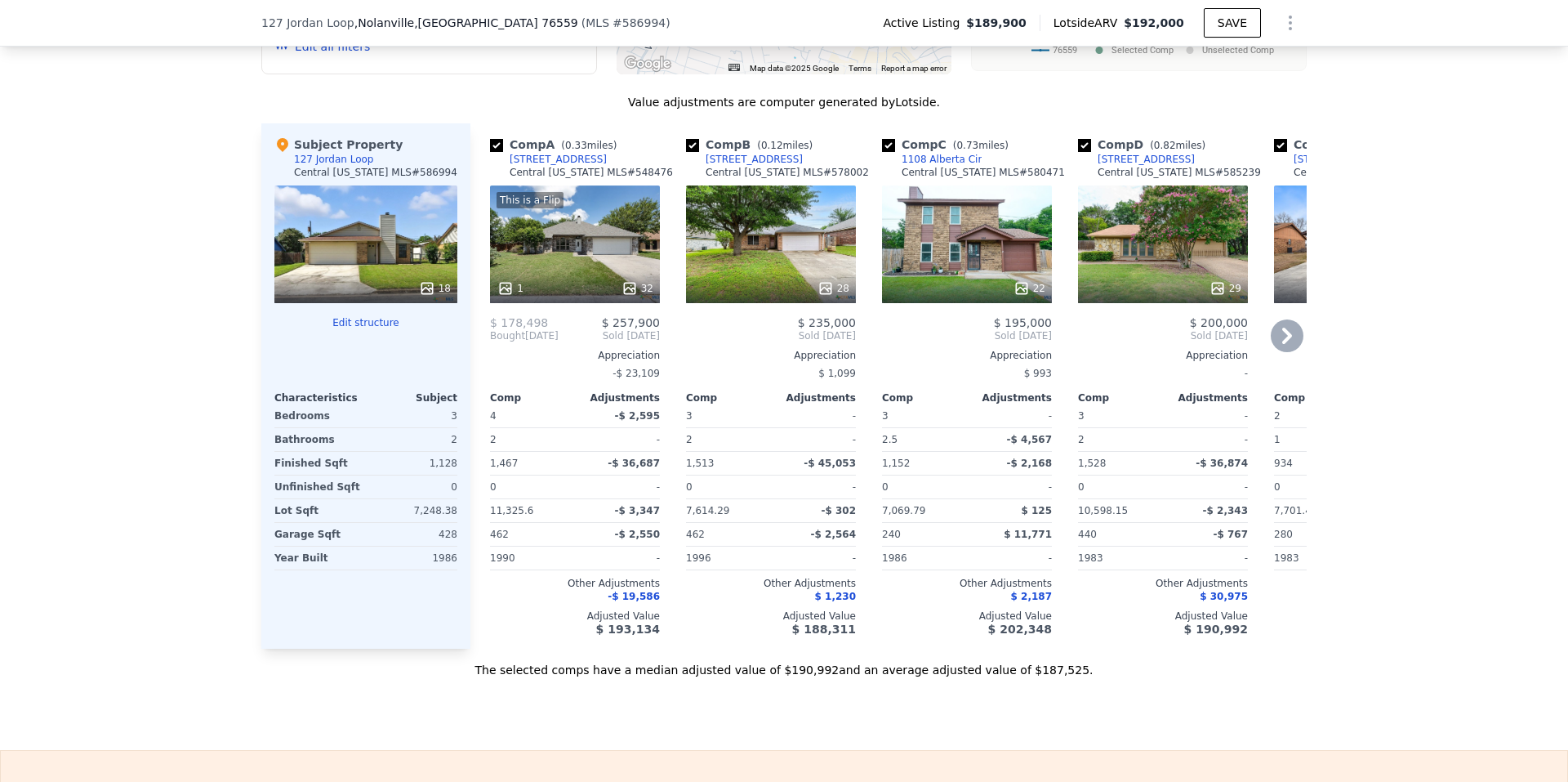
click at [1282, 344] on icon at bounding box center [1287, 335] width 10 height 16
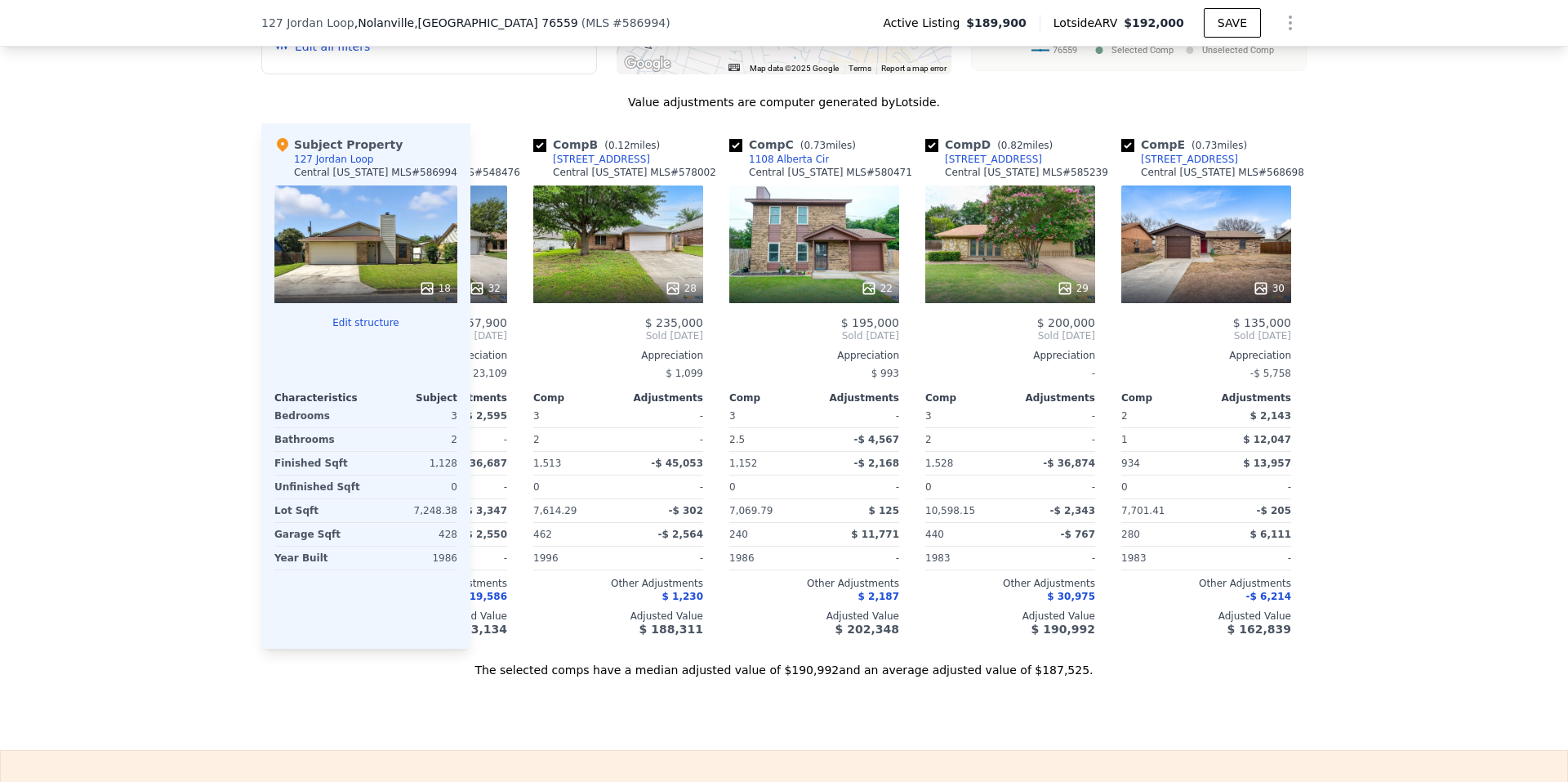
scroll to position [0, 183]
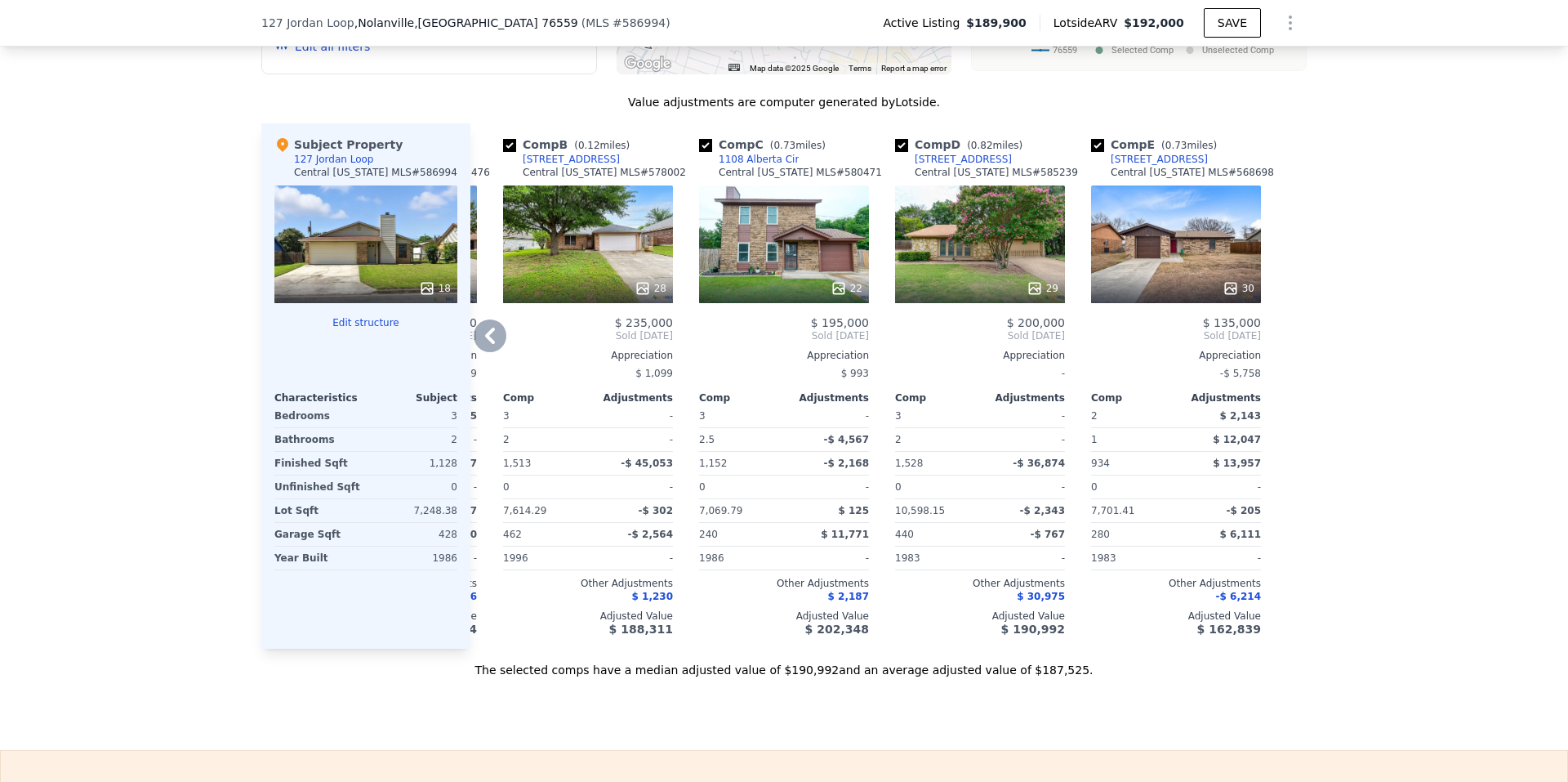
click at [484, 352] on icon at bounding box center [490, 335] width 33 height 33
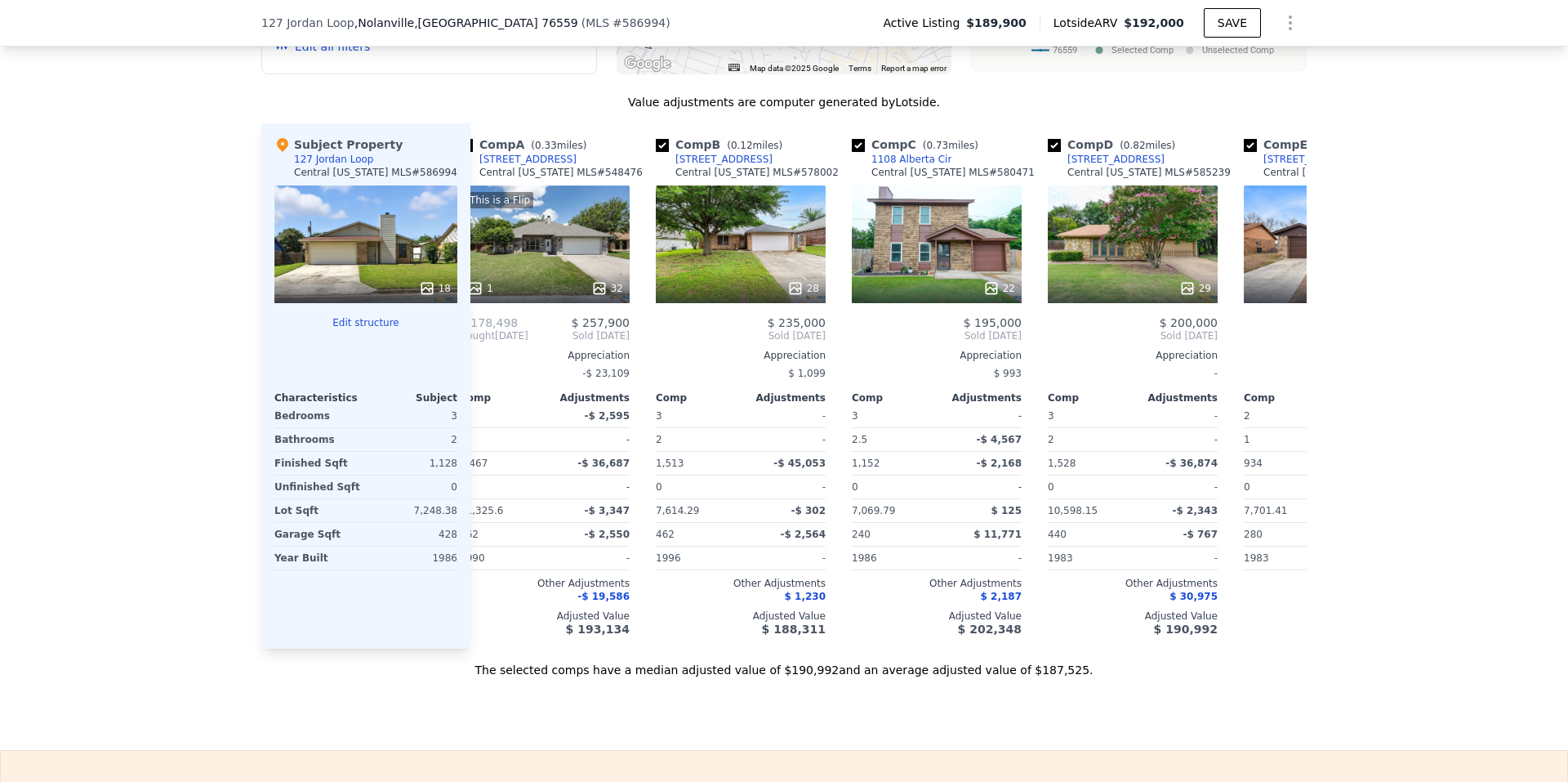
scroll to position [0, 0]
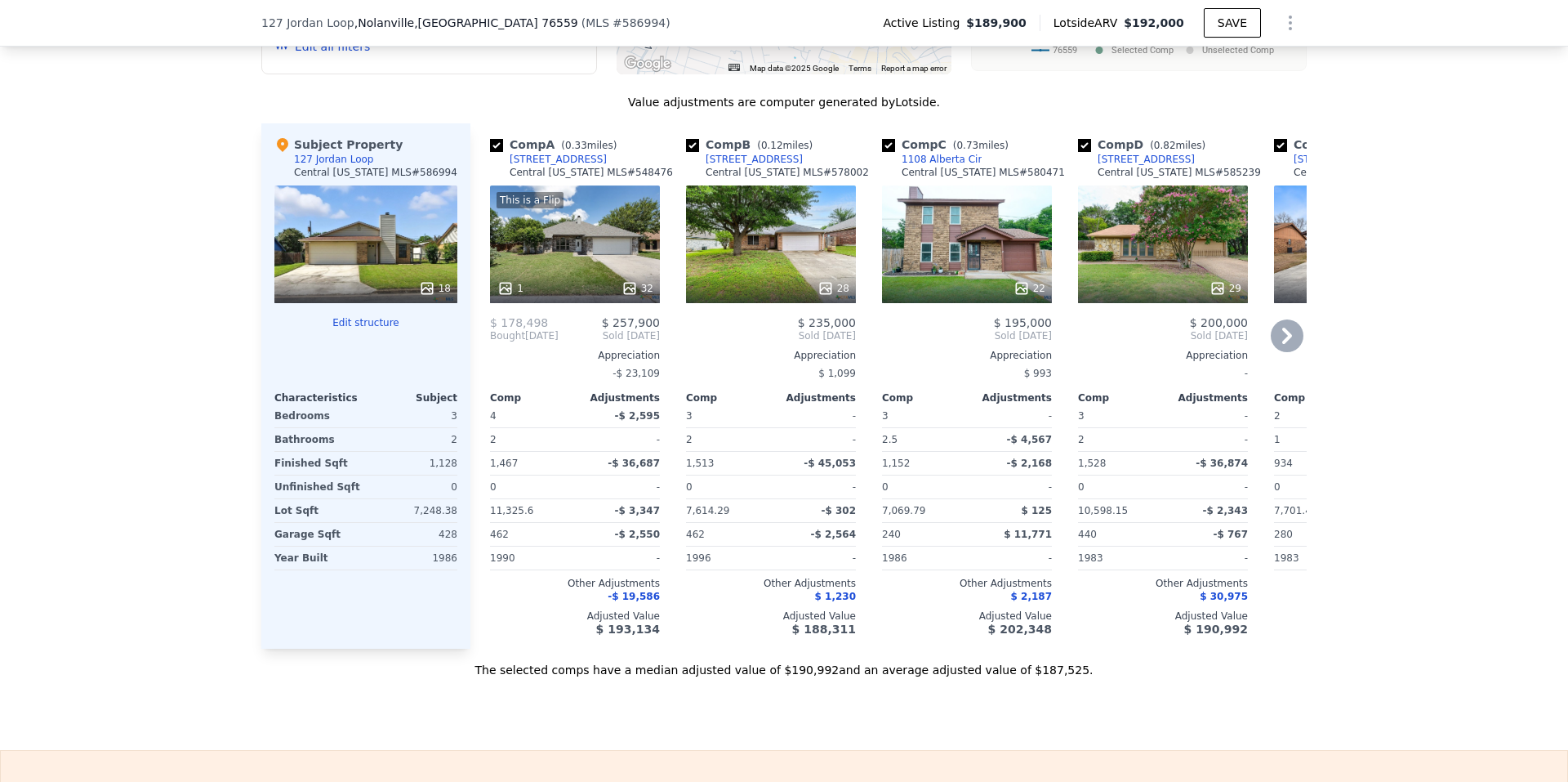
click at [1271, 352] on icon at bounding box center [1287, 335] width 33 height 33
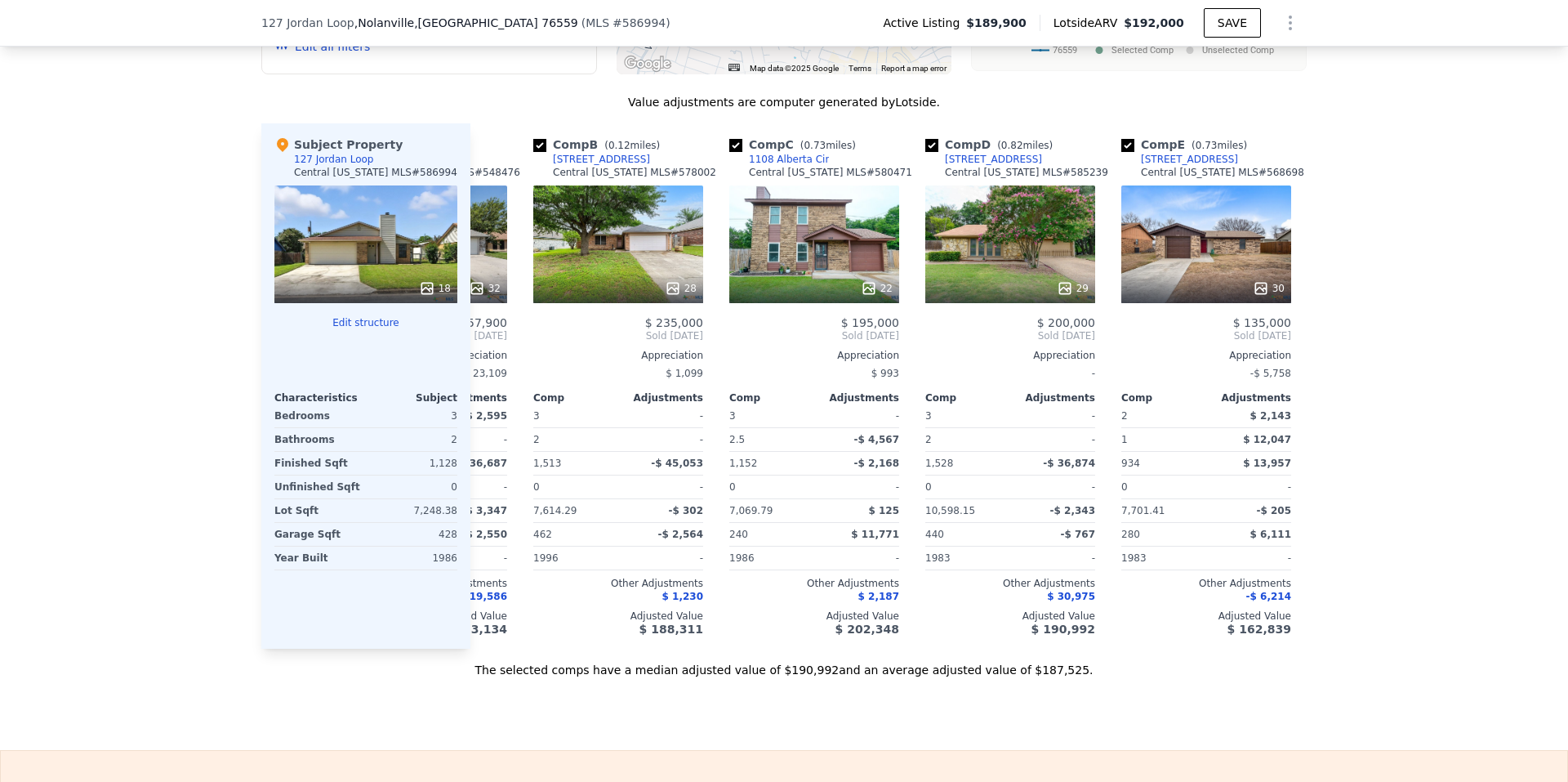
scroll to position [0, 183]
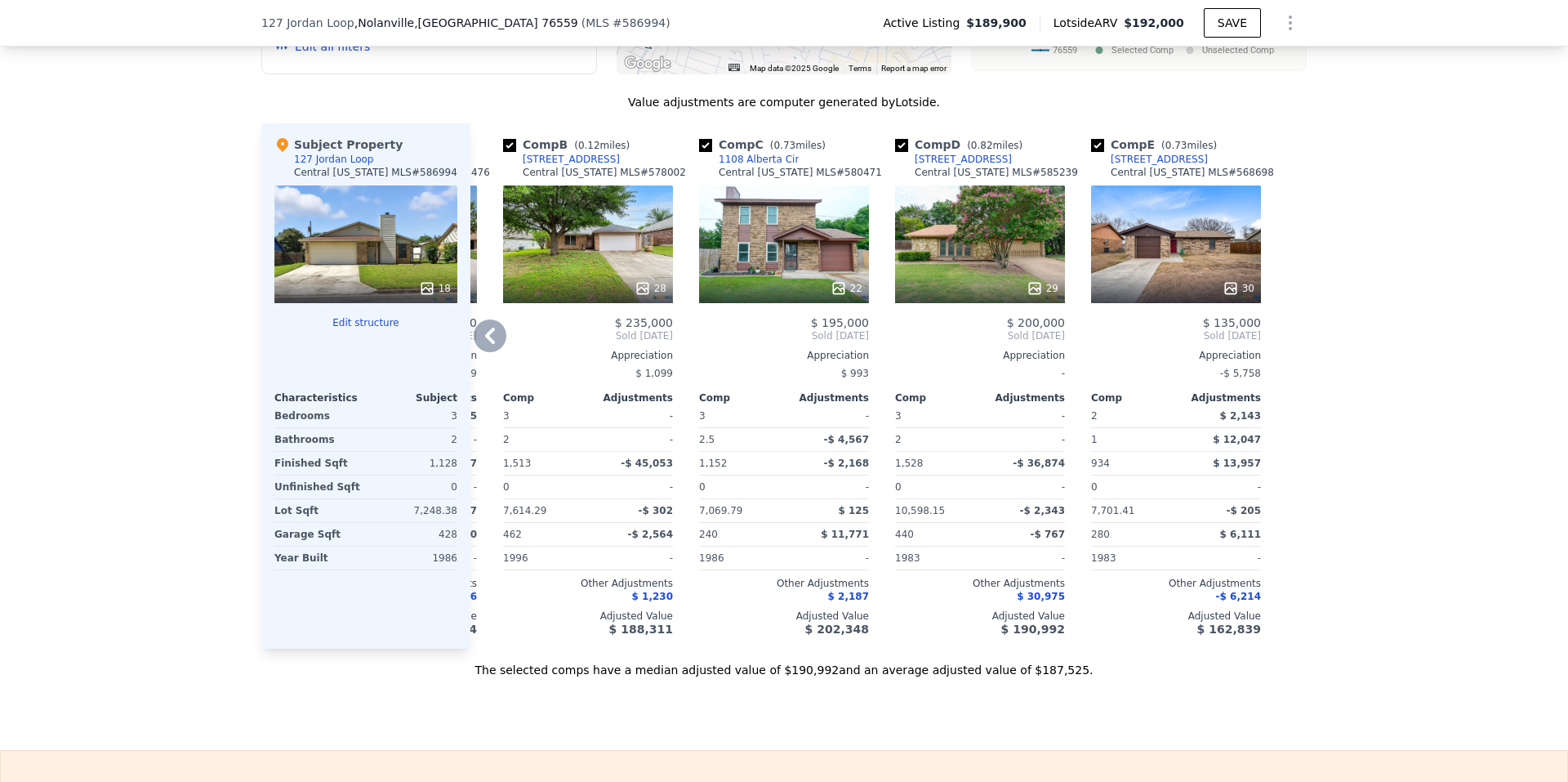
click at [1201, 264] on div "30" at bounding box center [1175, 244] width 170 height 118
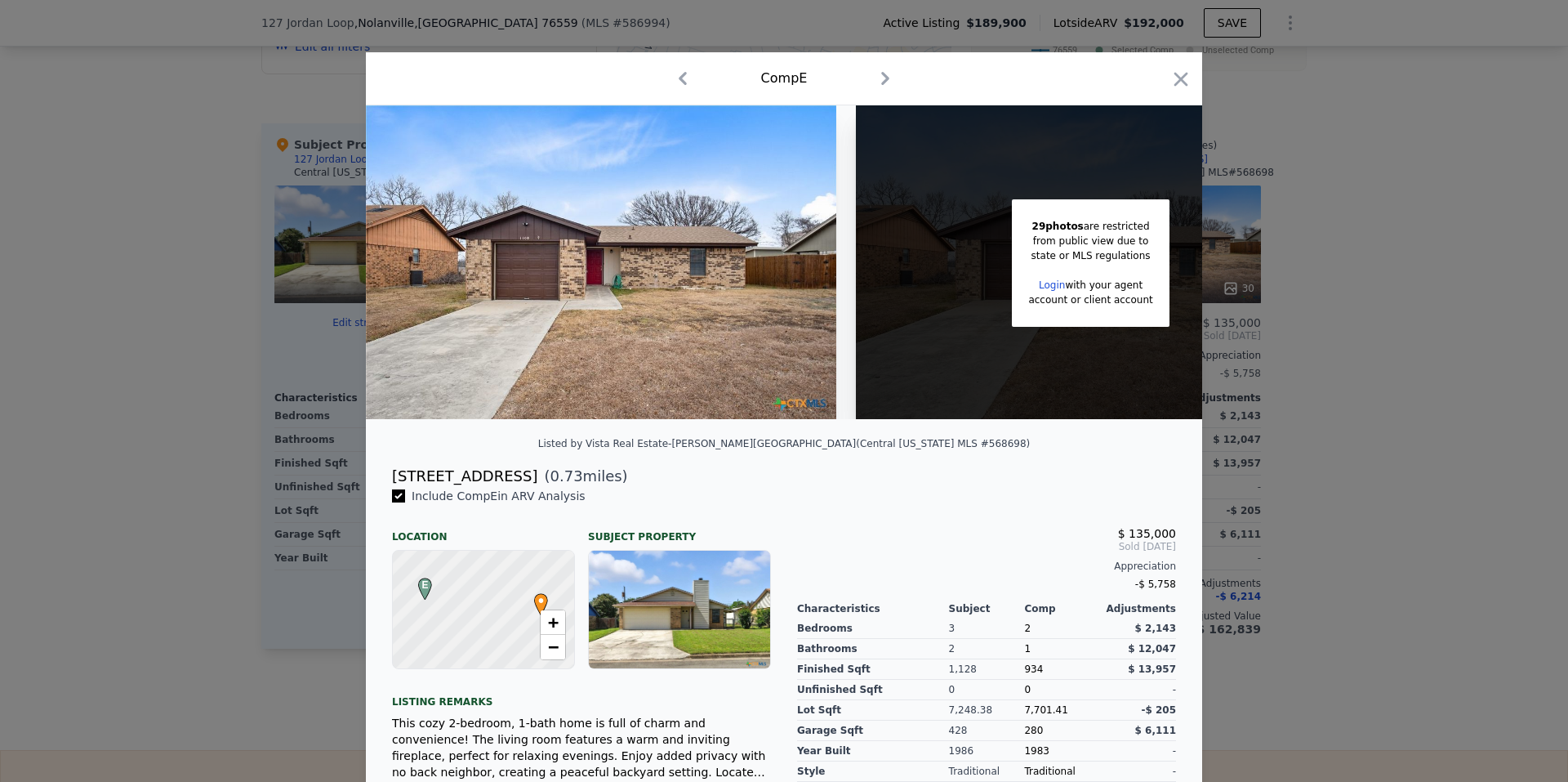
click at [144, 499] on div at bounding box center [784, 391] width 1568 height 782
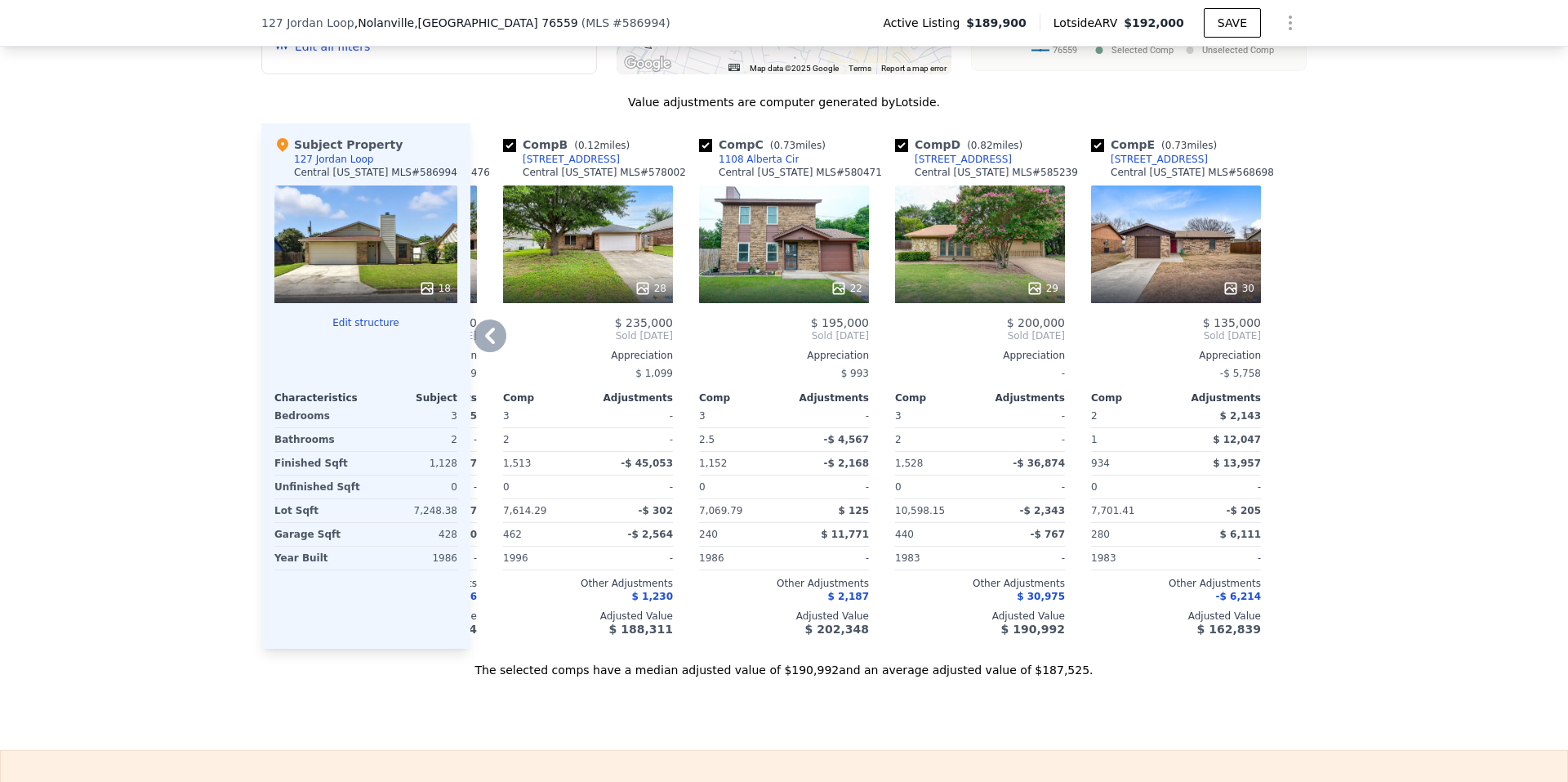
click at [481, 352] on icon at bounding box center [490, 335] width 33 height 33
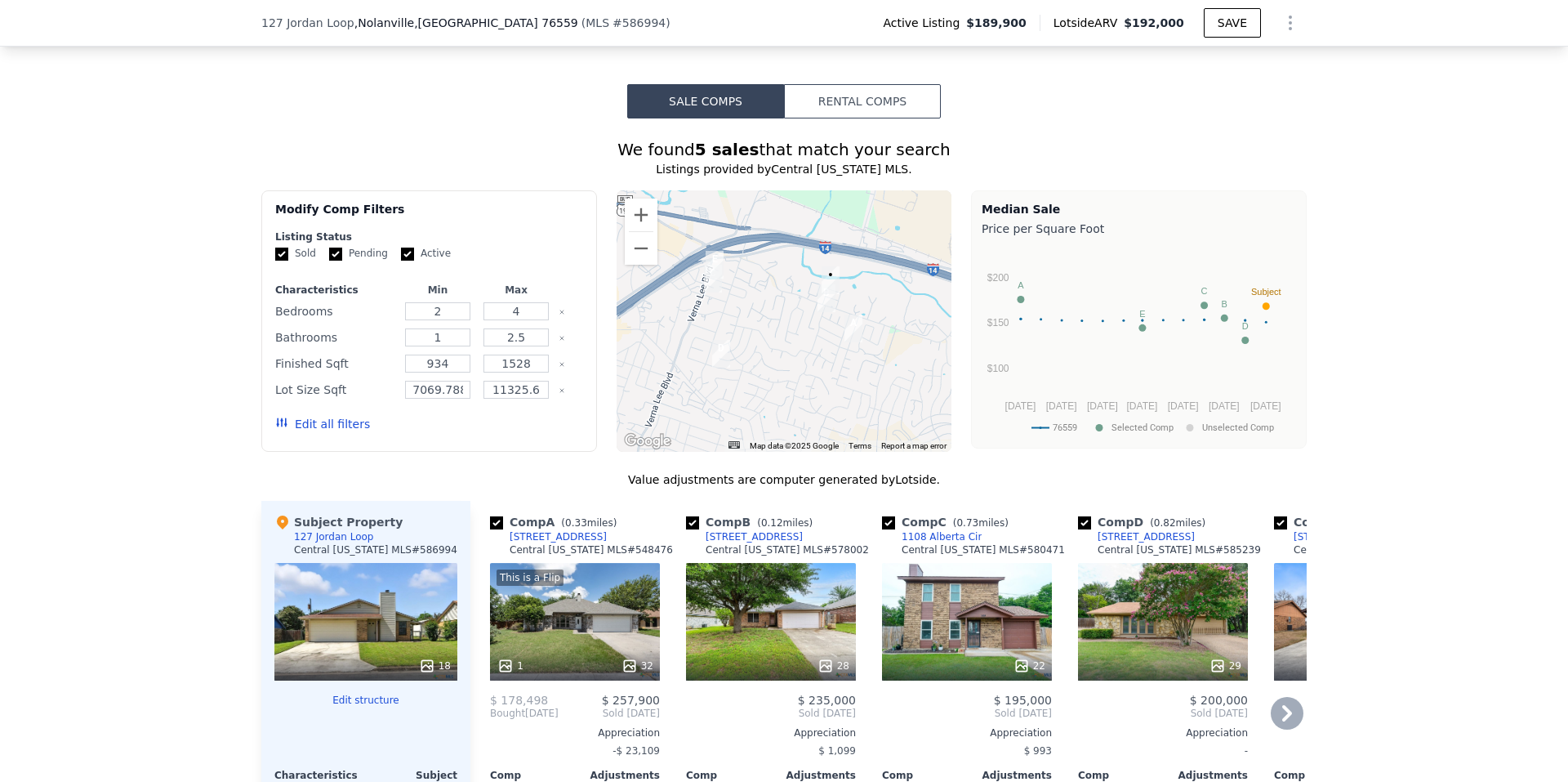
scroll to position [1470, 0]
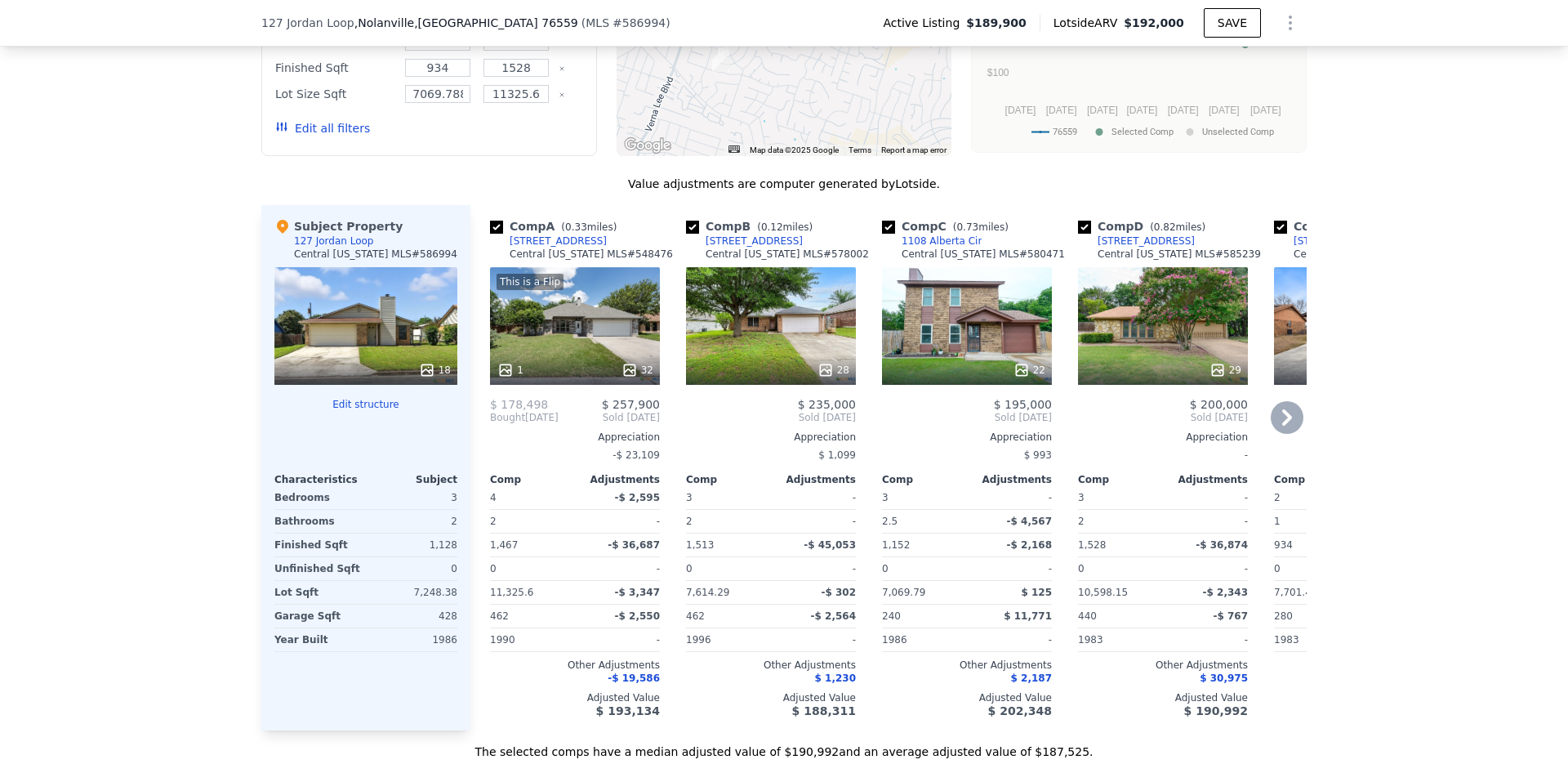
click at [335, 580] on div "Unfinished Sqft" at bounding box center [318, 569] width 88 height 23
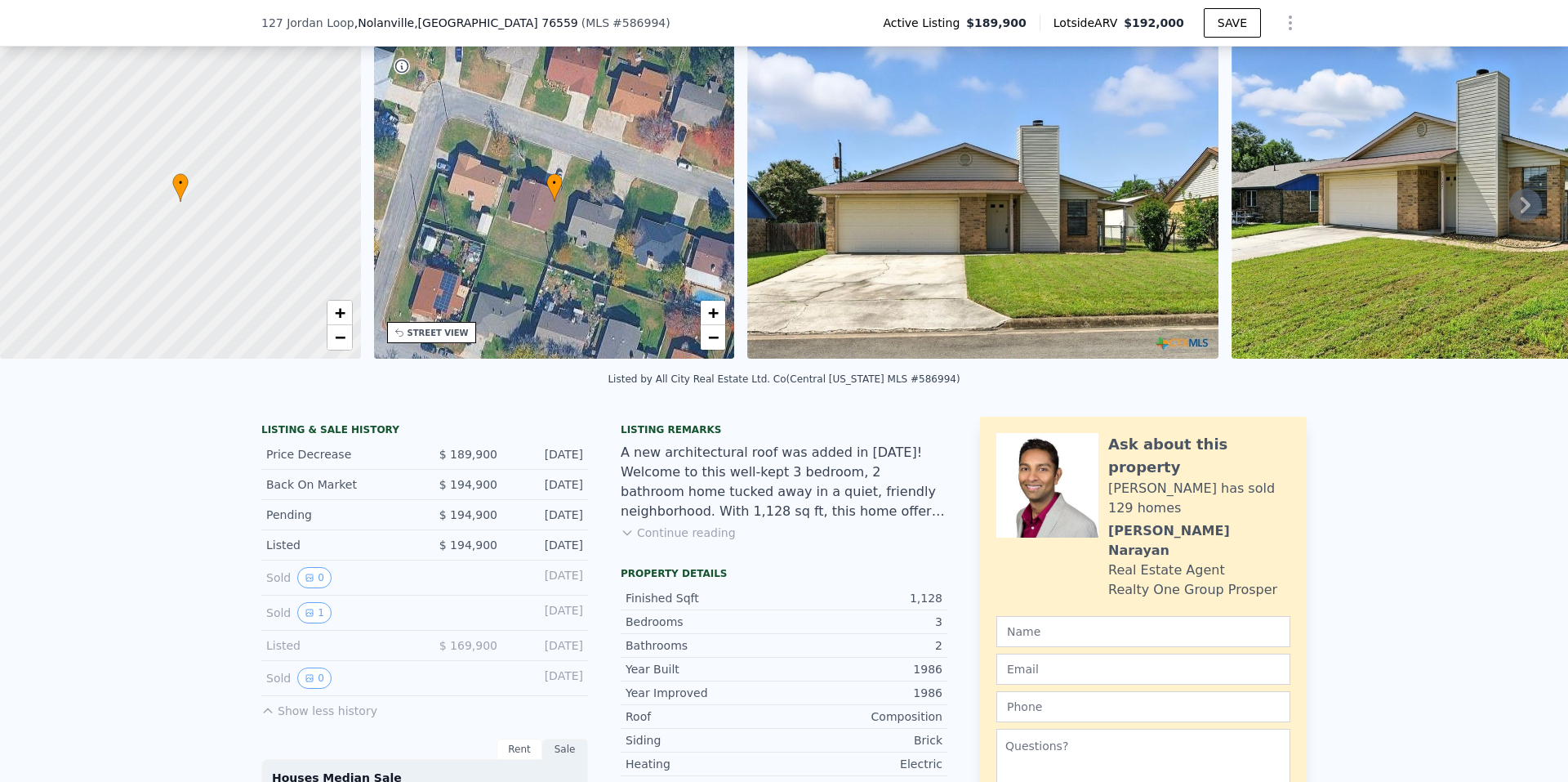
scroll to position [81, 0]
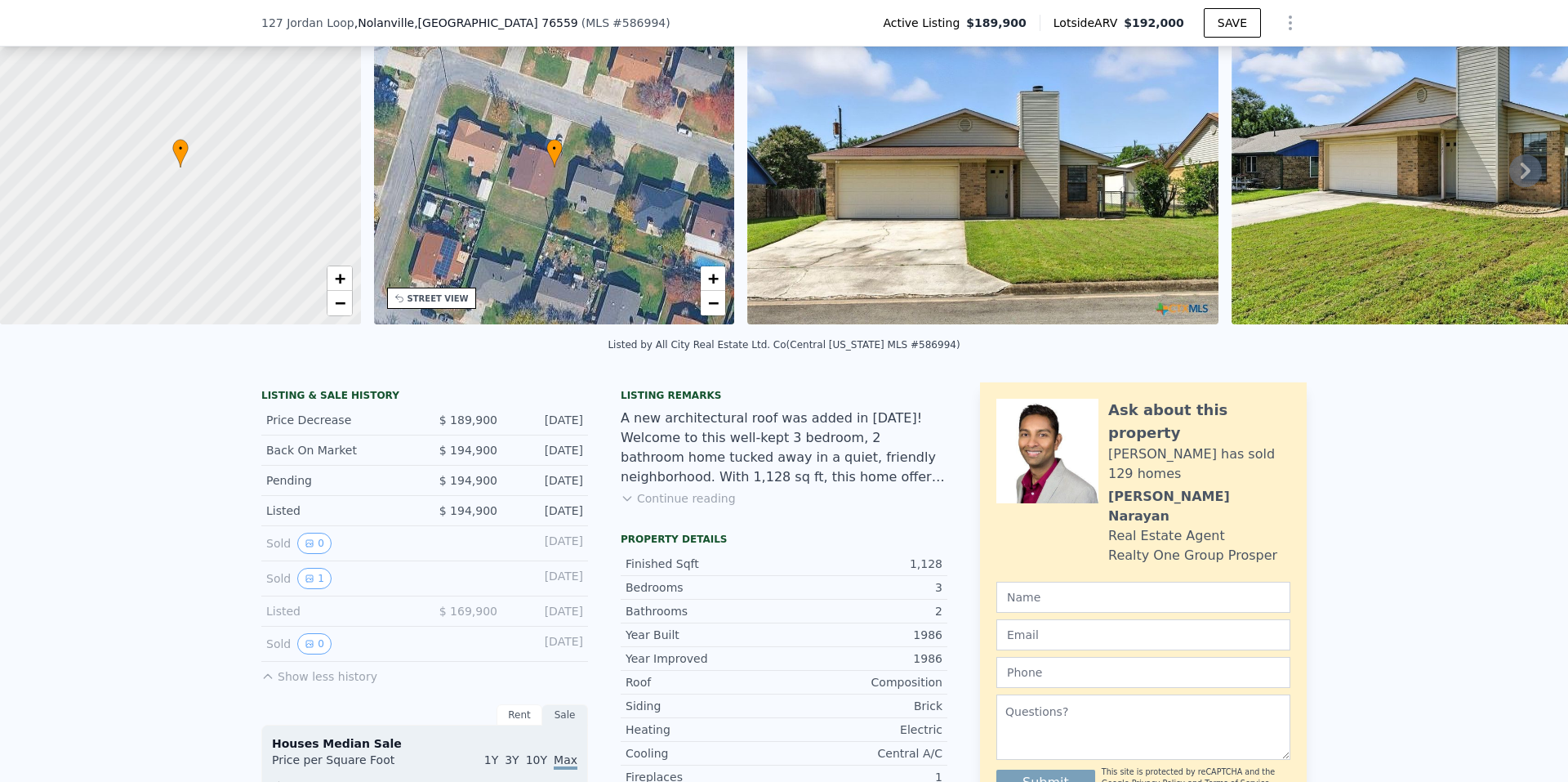
click at [671, 507] on button "Continue reading" at bounding box center [678, 498] width 115 height 16
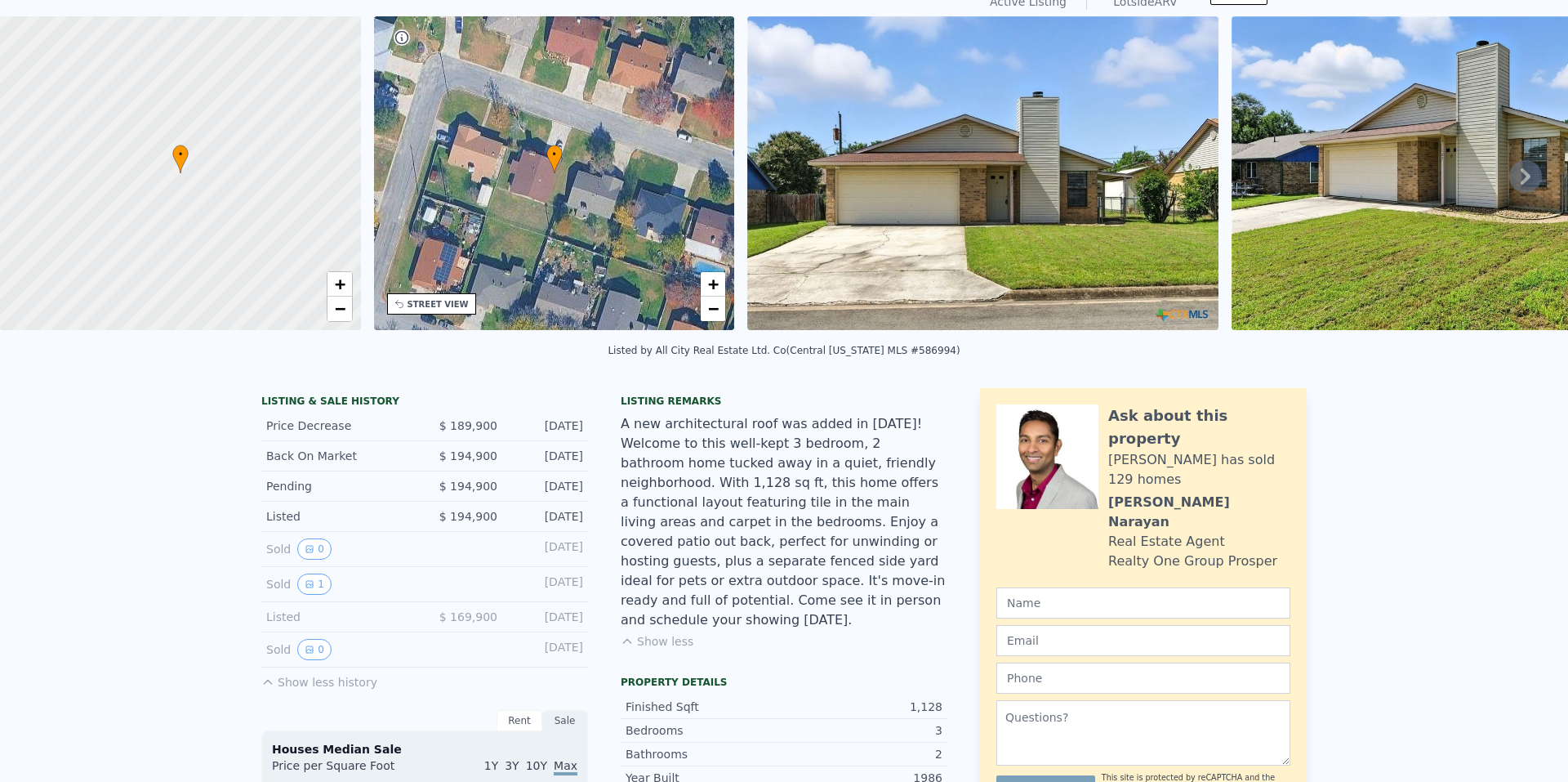
scroll to position [6, 0]
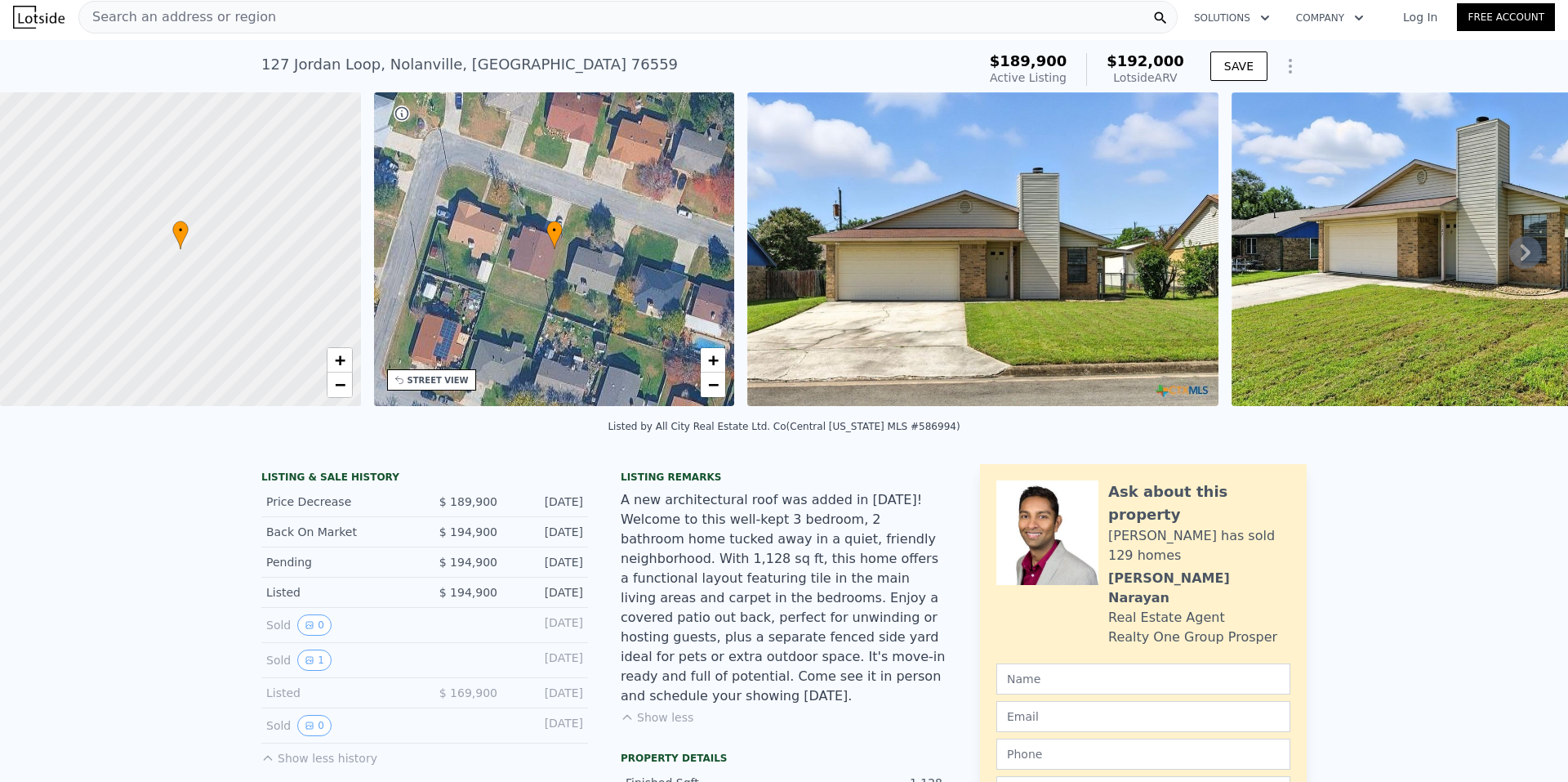
click at [1509, 266] on icon at bounding box center [1525, 252] width 33 height 33
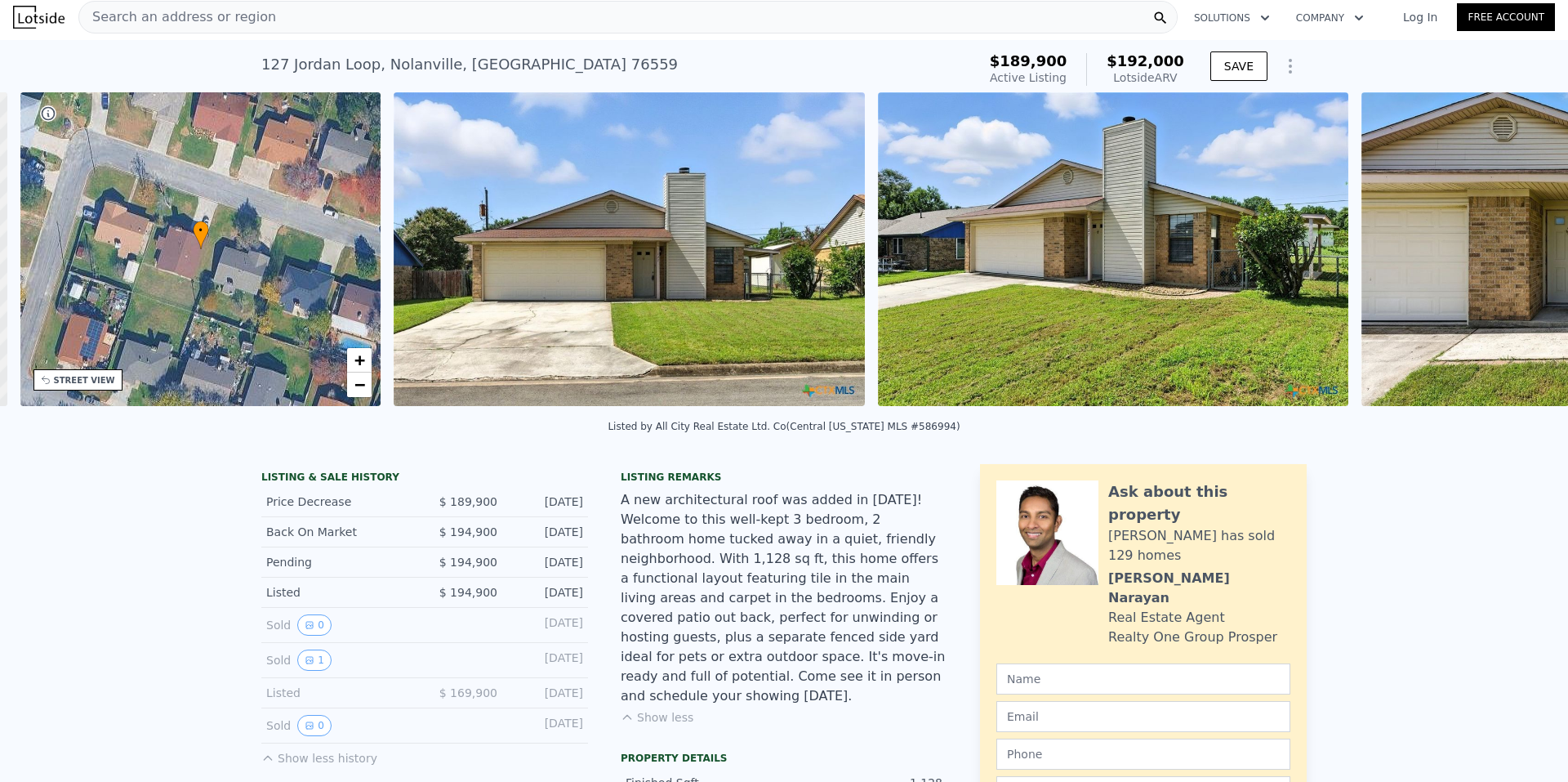
scroll to position [0, 380]
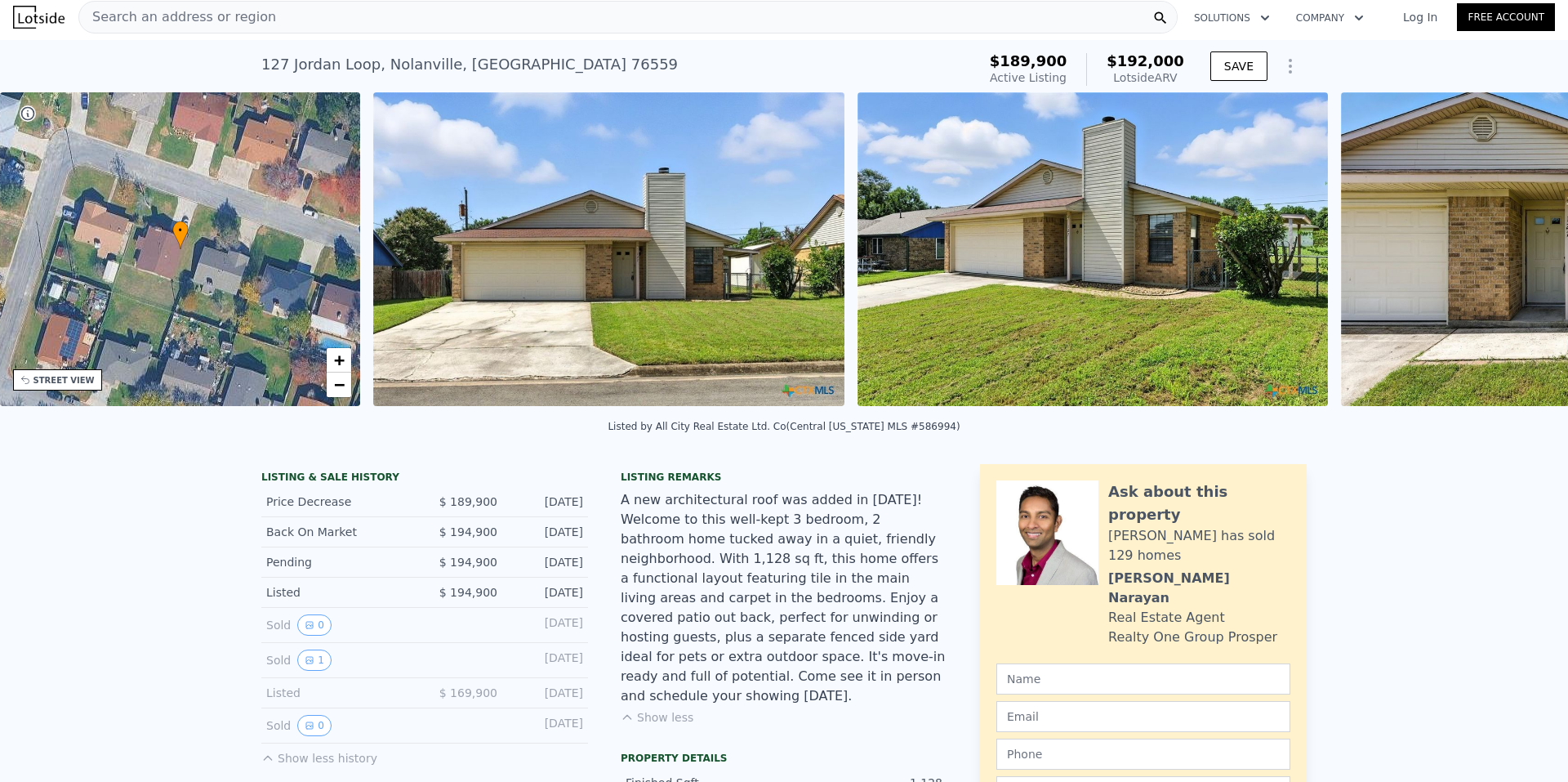
click at [1506, 266] on img at bounding box center [1575, 249] width 471 height 314
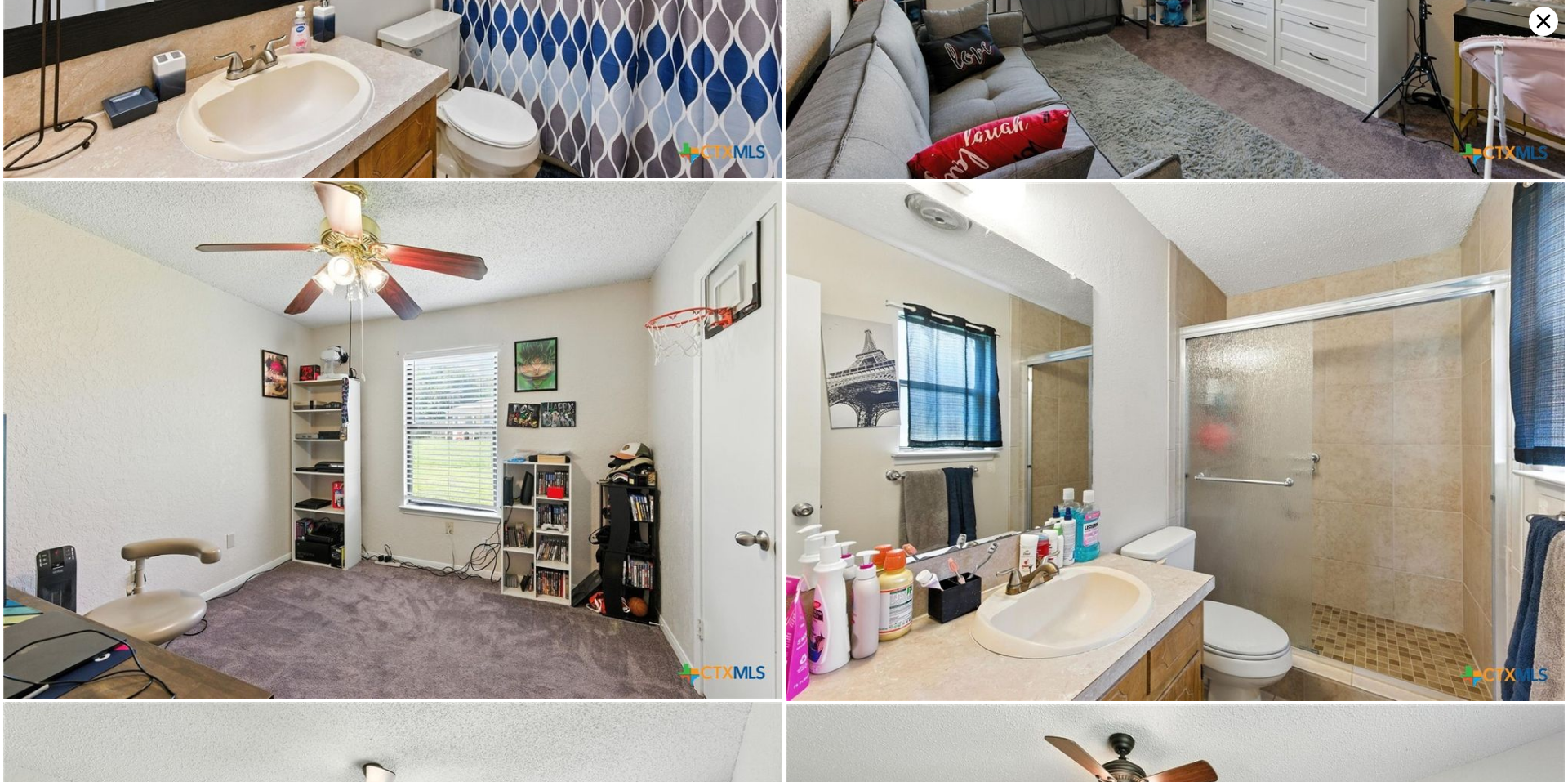
scroll to position [2074, 0]
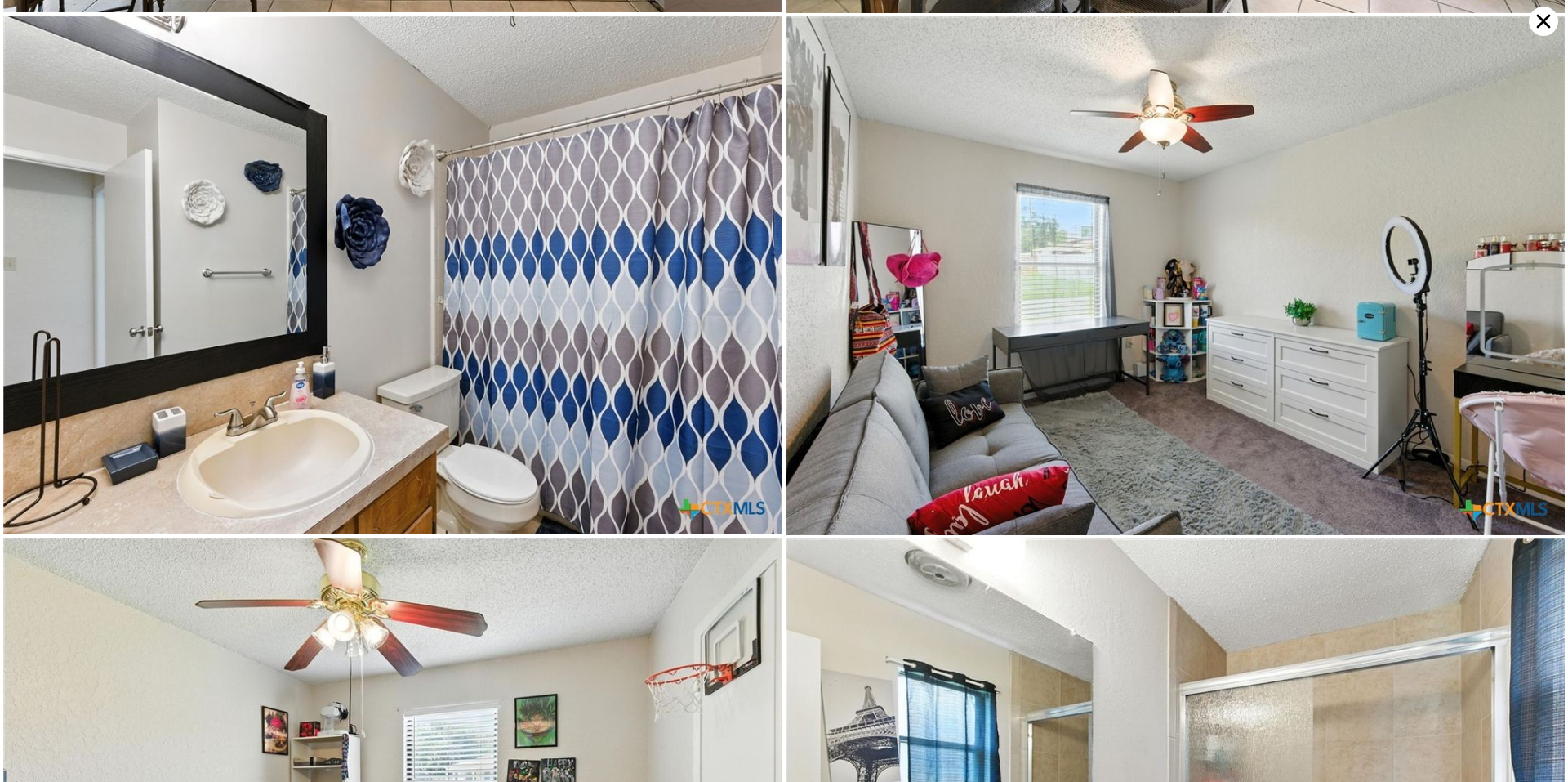
click at [1538, 26] on icon at bounding box center [1543, 21] width 14 height 14
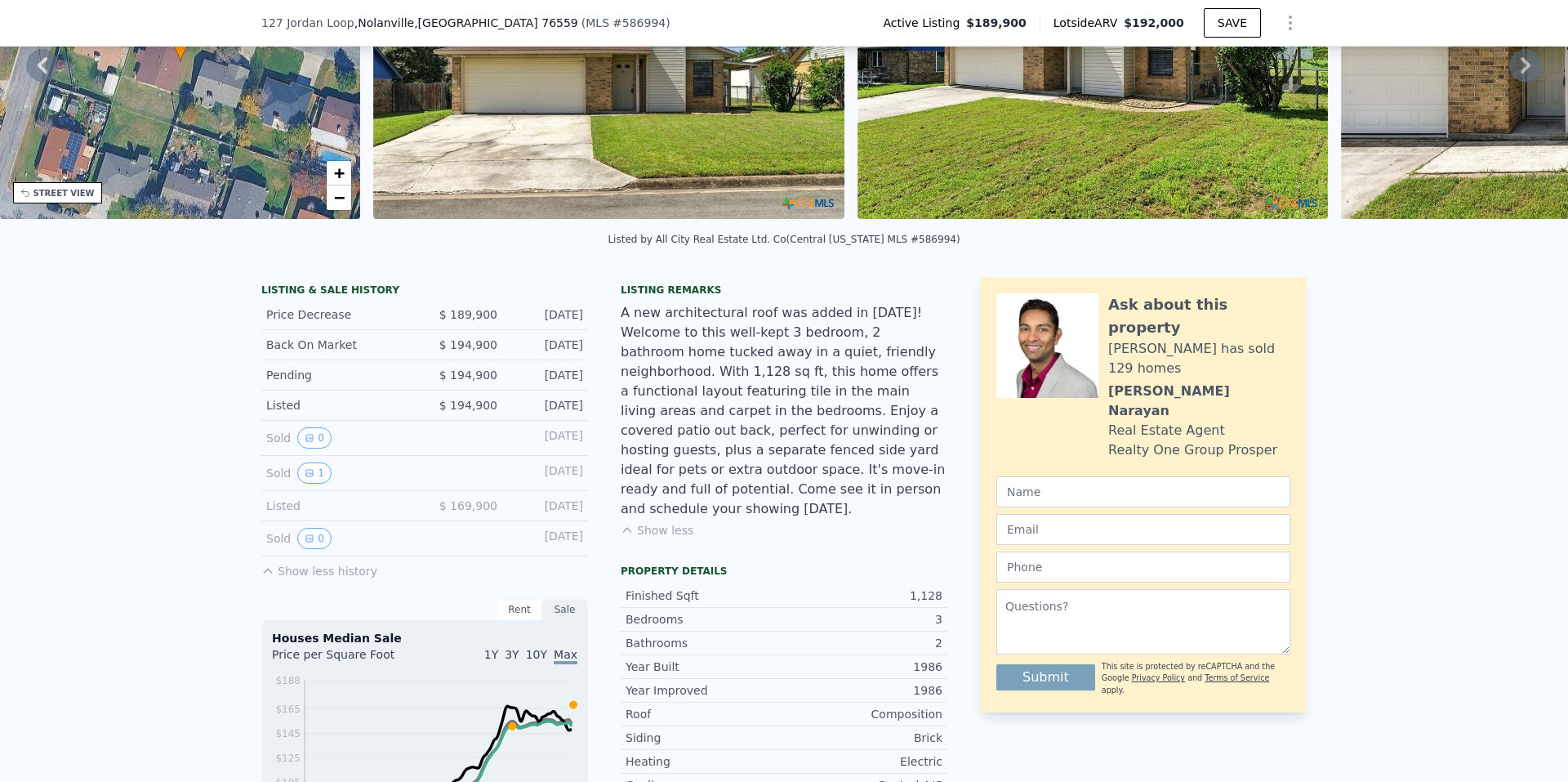
scroll to position [164, 0]
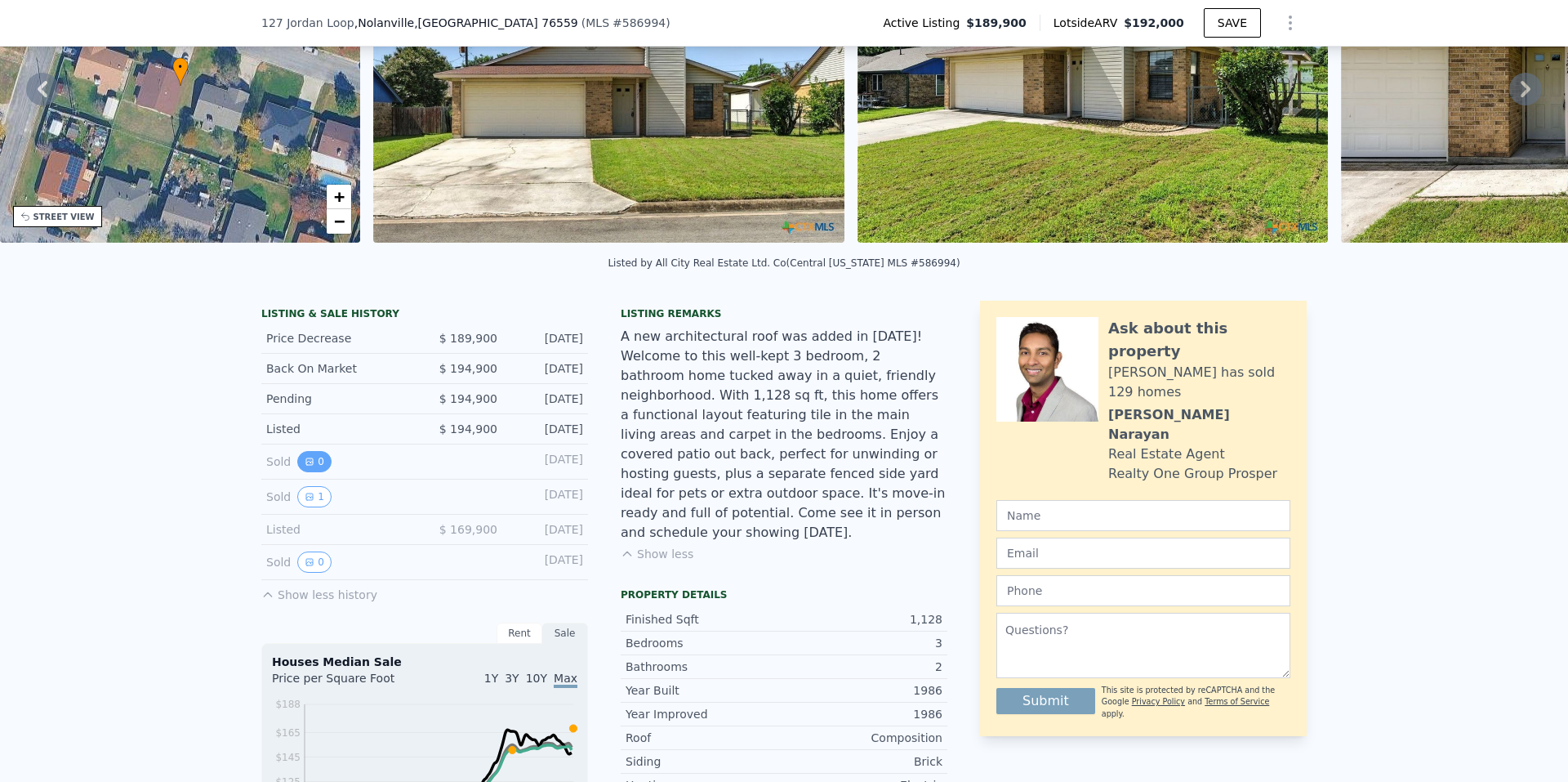
click at [311, 472] on button "0" at bounding box center [315, 461] width 35 height 21
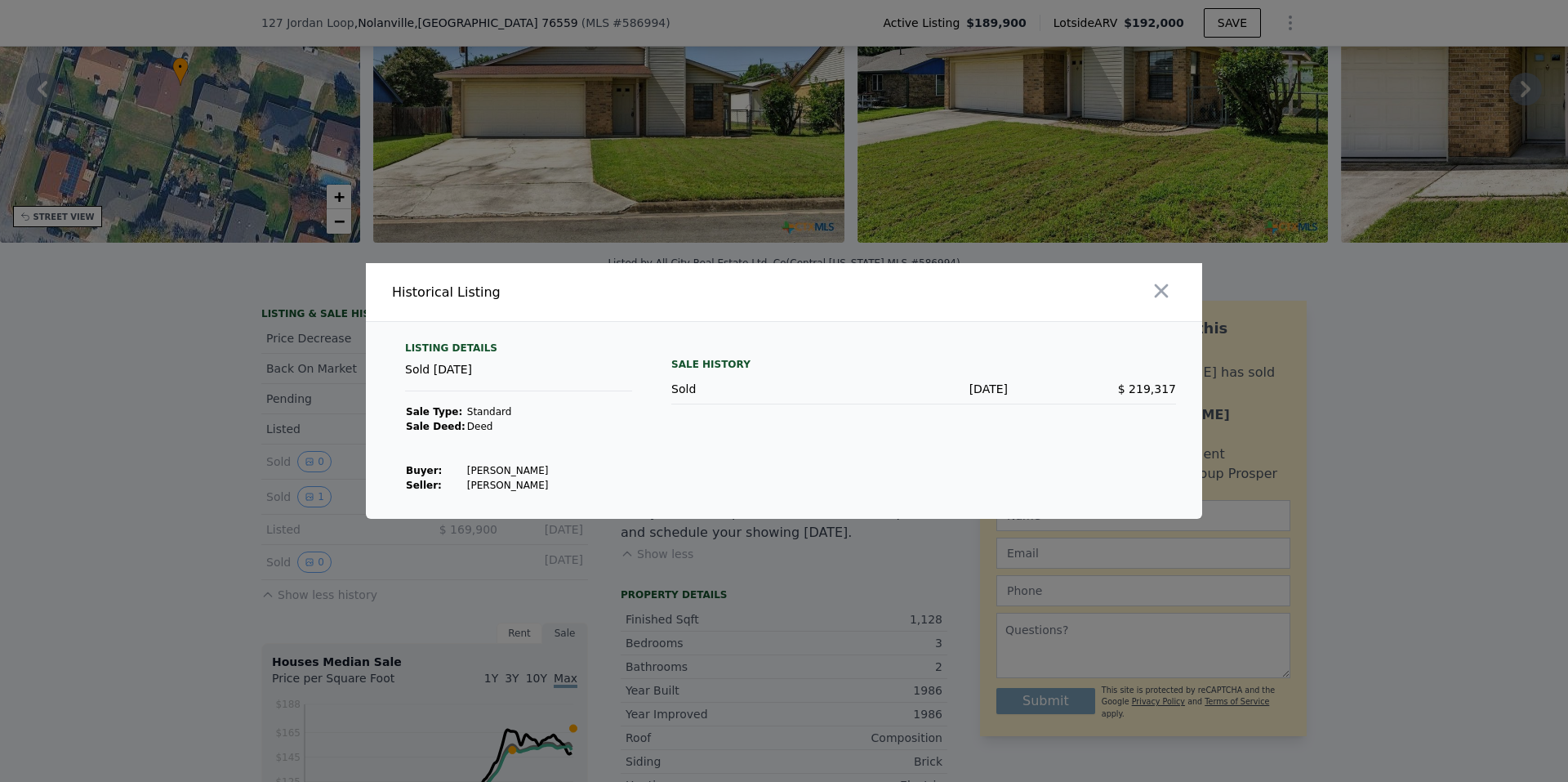
click at [303, 521] on div at bounding box center [784, 391] width 1568 height 782
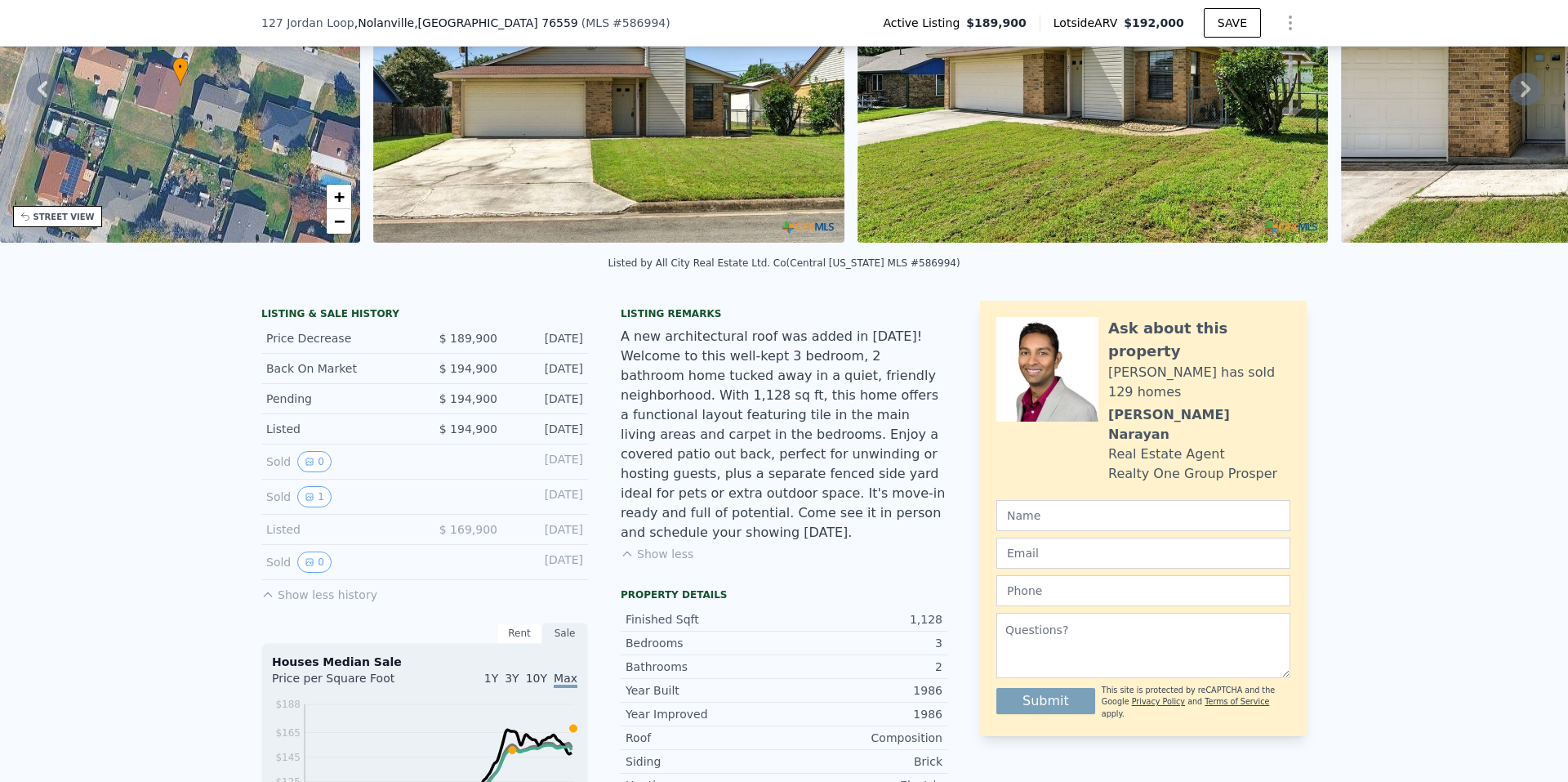
click at [301, 497] on div "Sold 1 Aug 3, 2022" at bounding box center [424, 497] width 326 height 35
click at [305, 502] on icon "View historical data" at bounding box center [310, 497] width 10 height 10
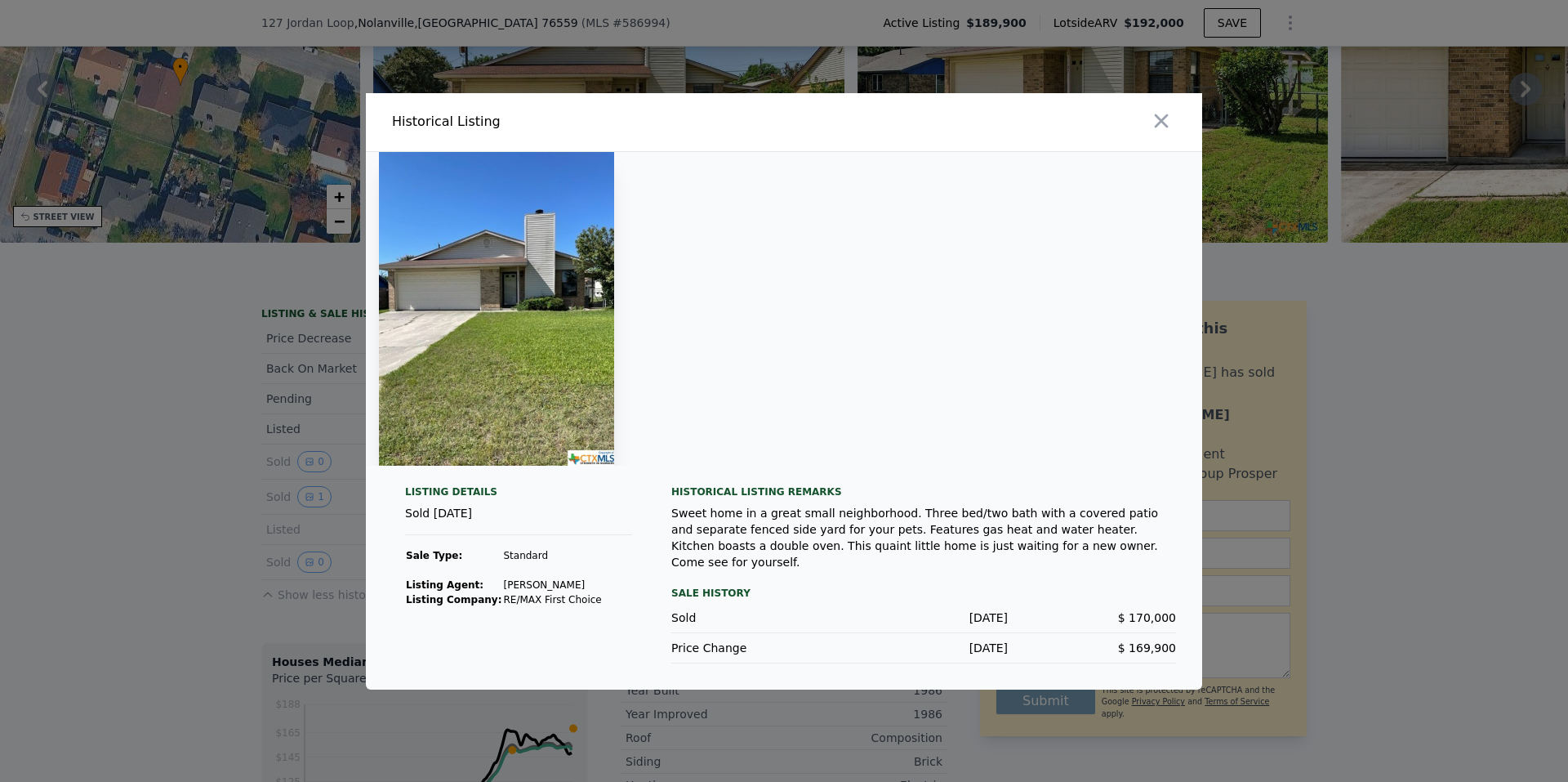
click at [147, 514] on div at bounding box center [784, 391] width 1568 height 782
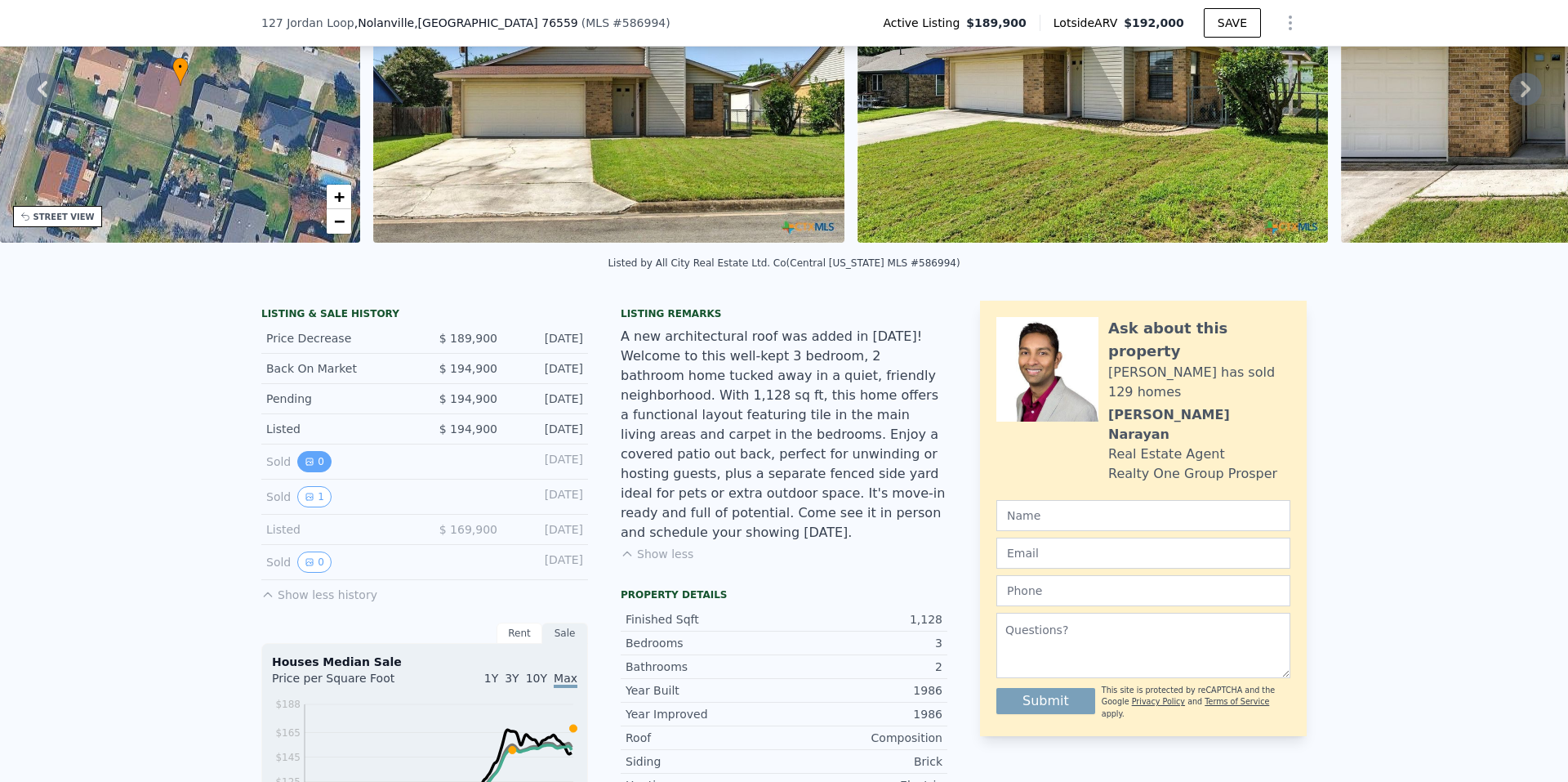
click at [305, 466] on icon "View historical data" at bounding box center [310, 461] width 10 height 10
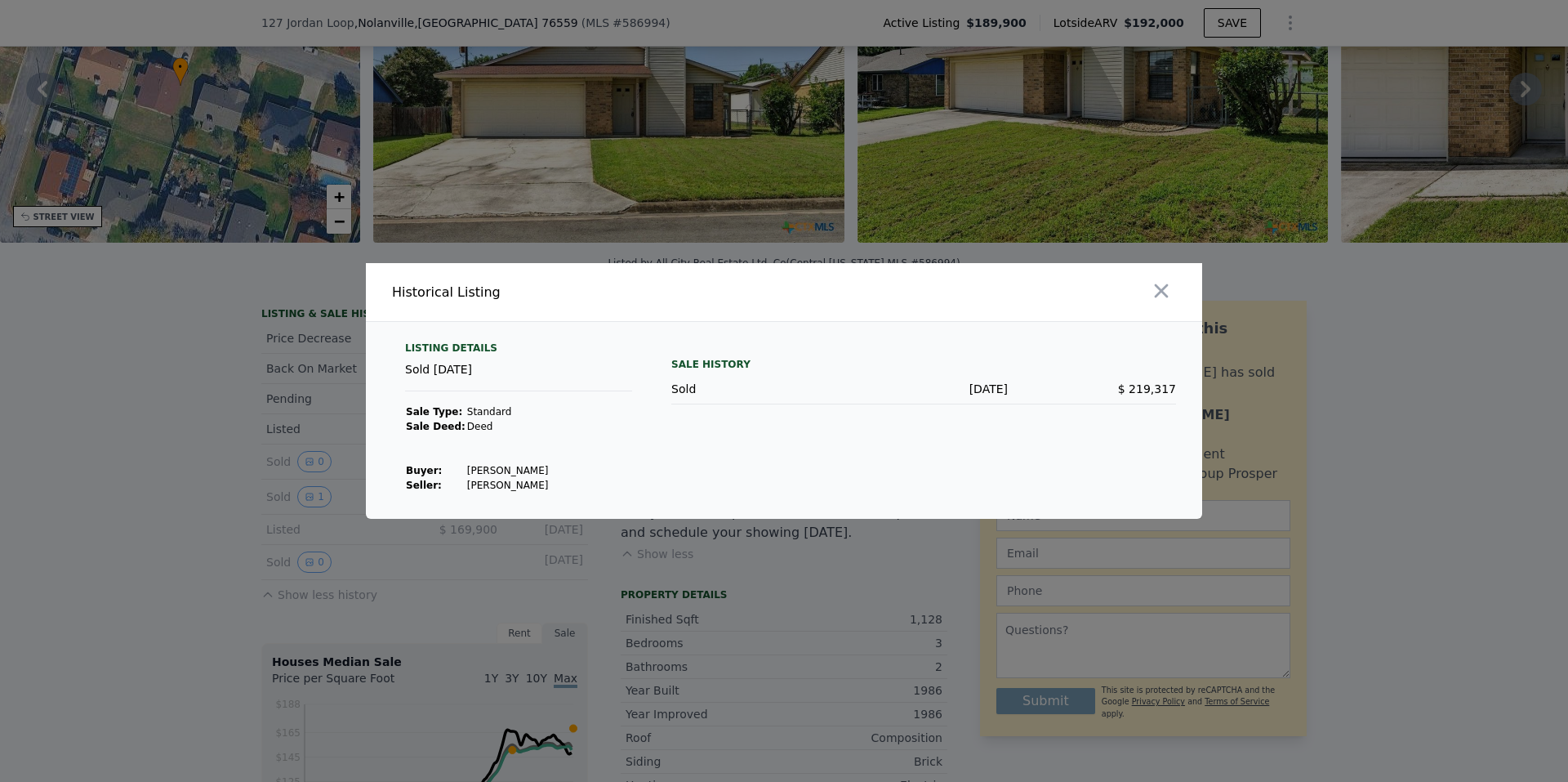
click at [494, 559] on div at bounding box center [784, 391] width 1568 height 782
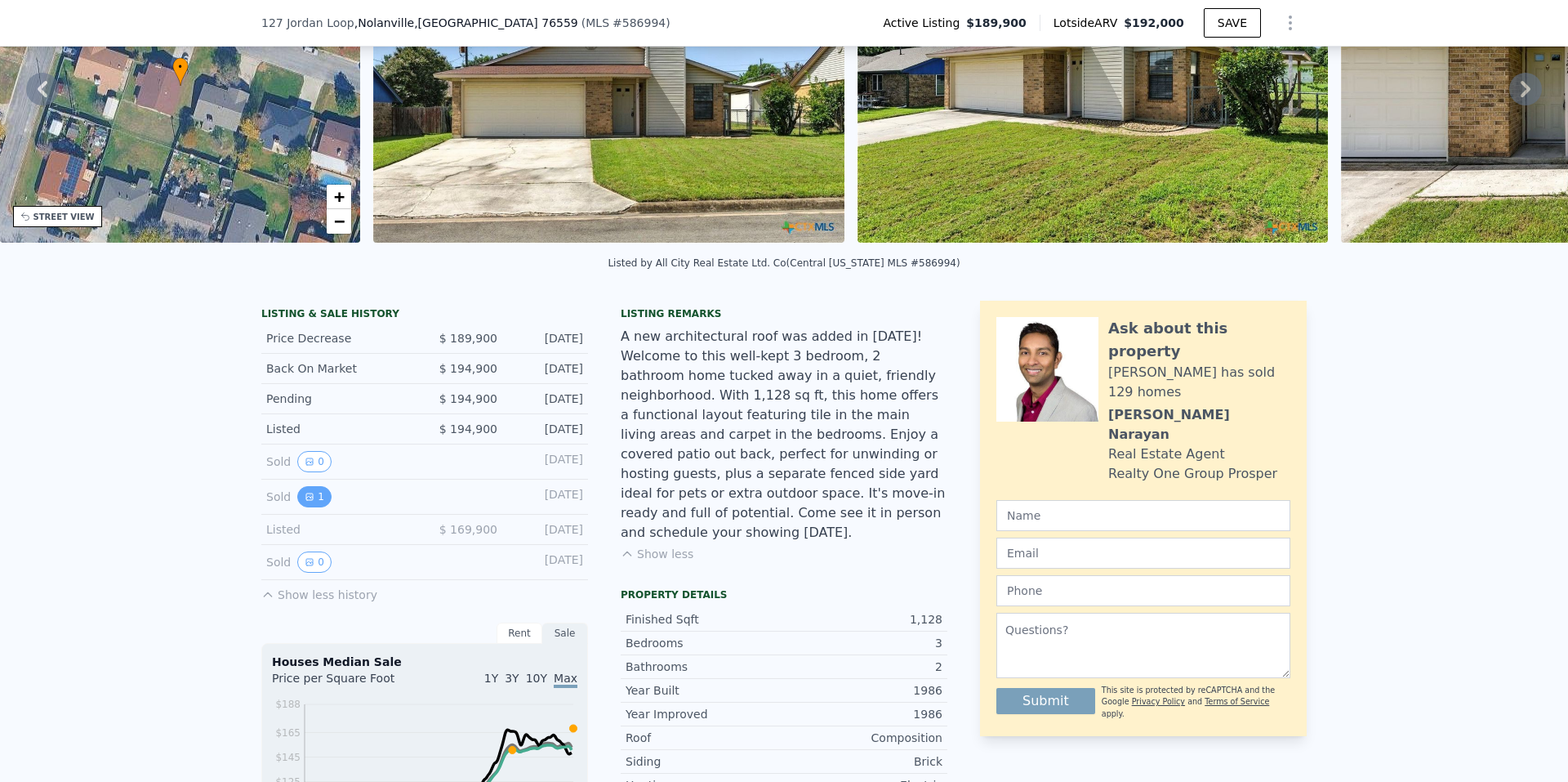
click at [305, 502] on icon "View historical data" at bounding box center [310, 497] width 10 height 10
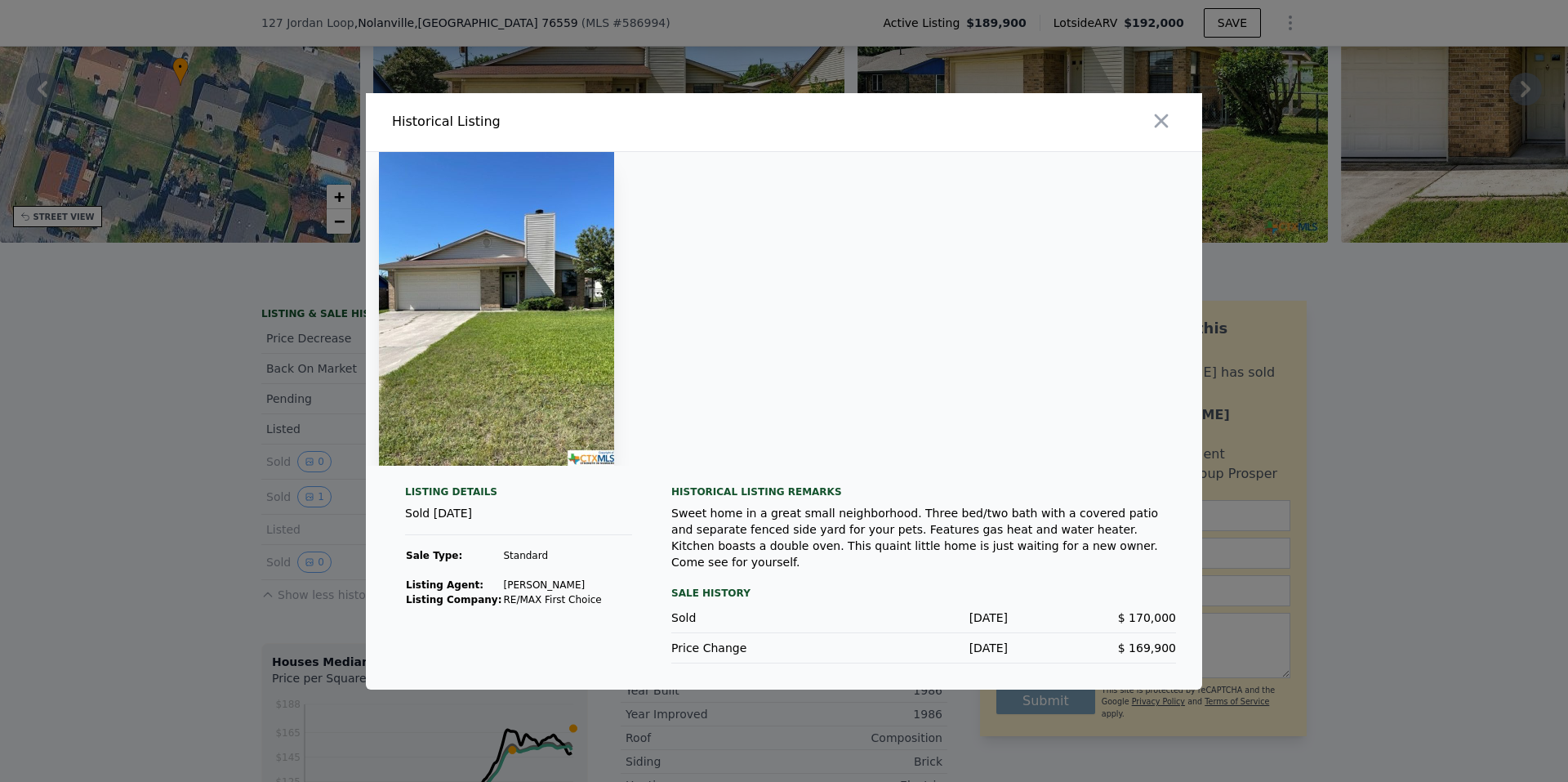
click at [228, 524] on div at bounding box center [784, 391] width 1568 height 782
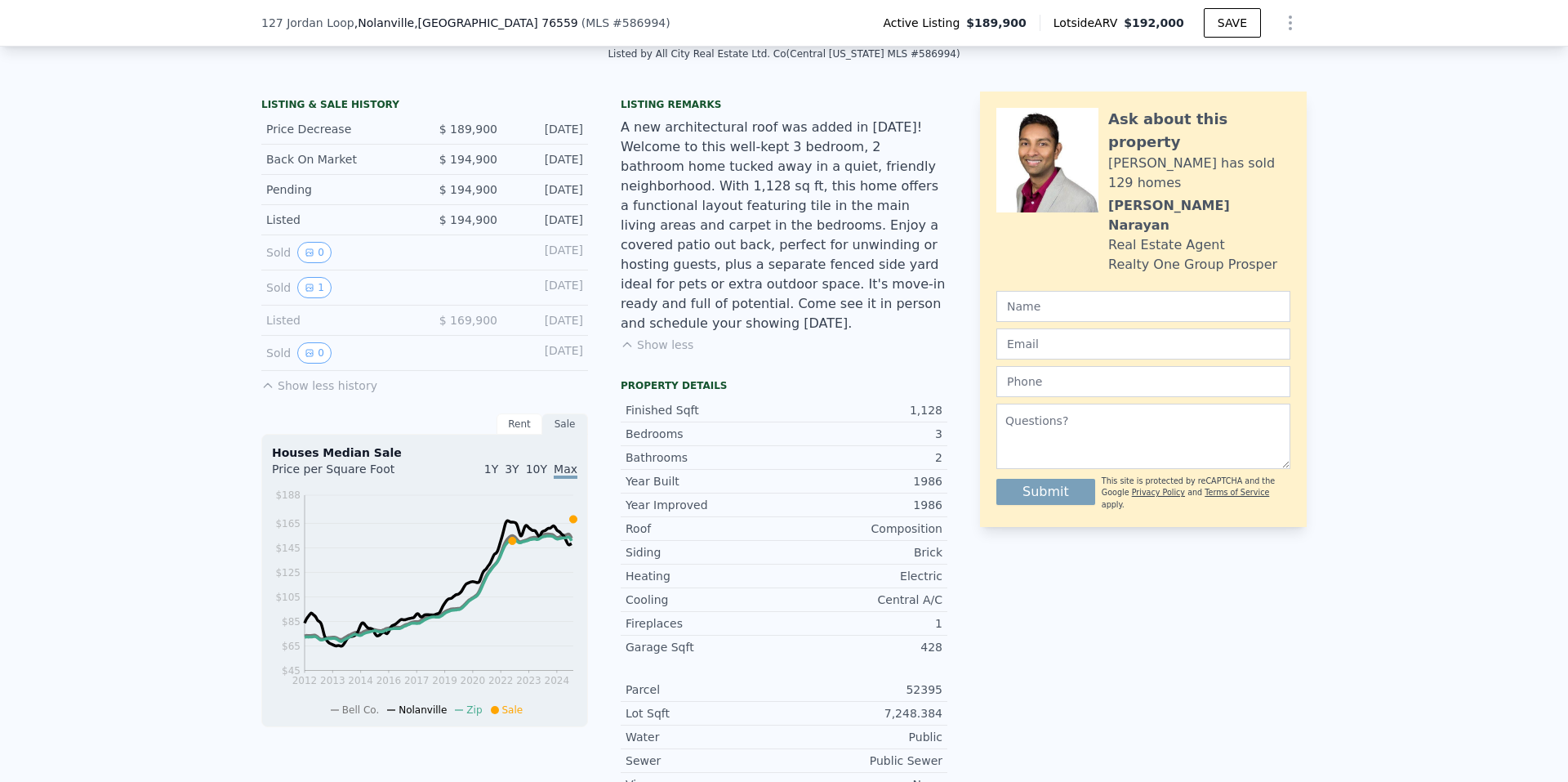
scroll to position [81, 0]
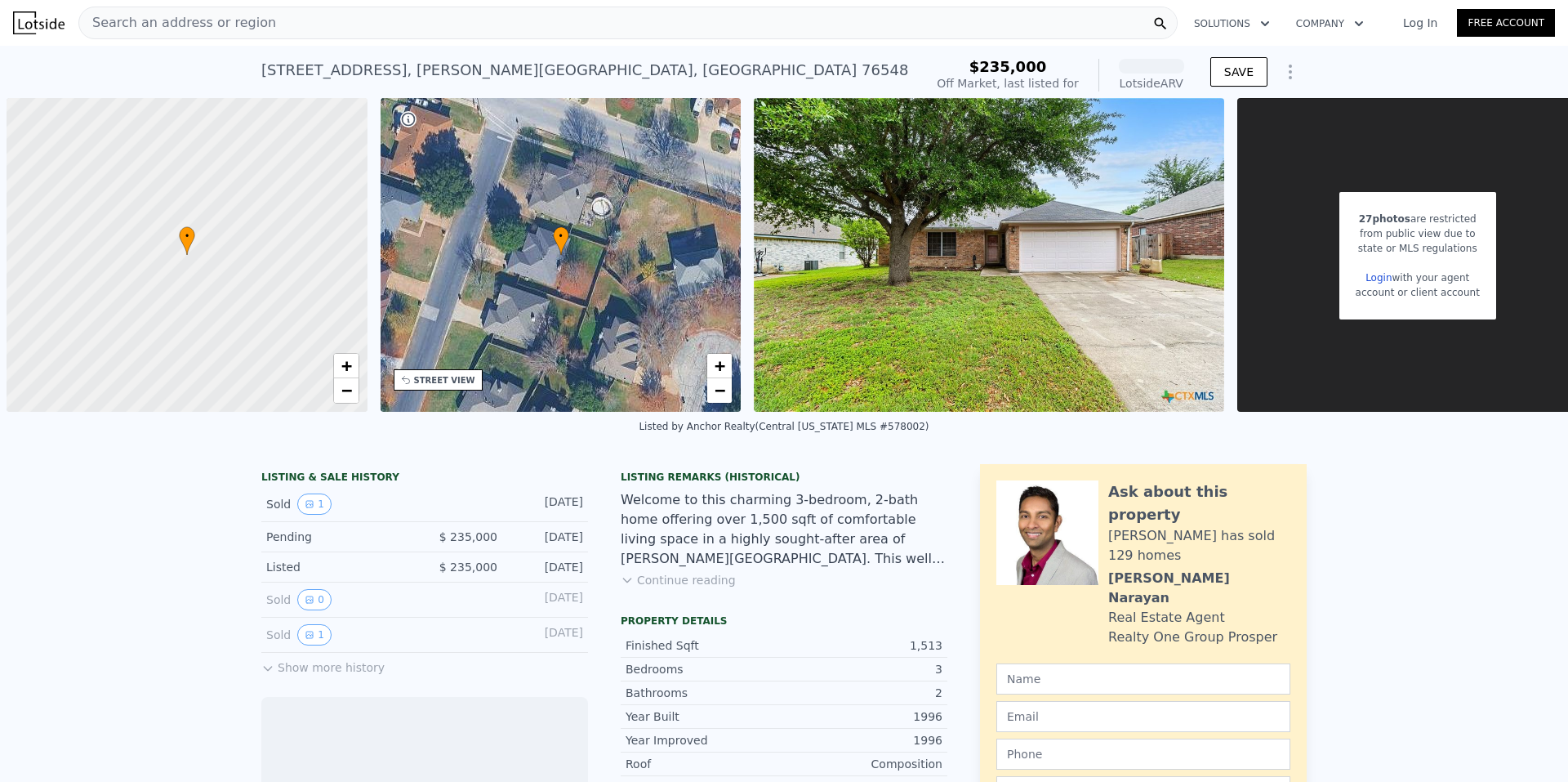
scroll to position [0, 7]
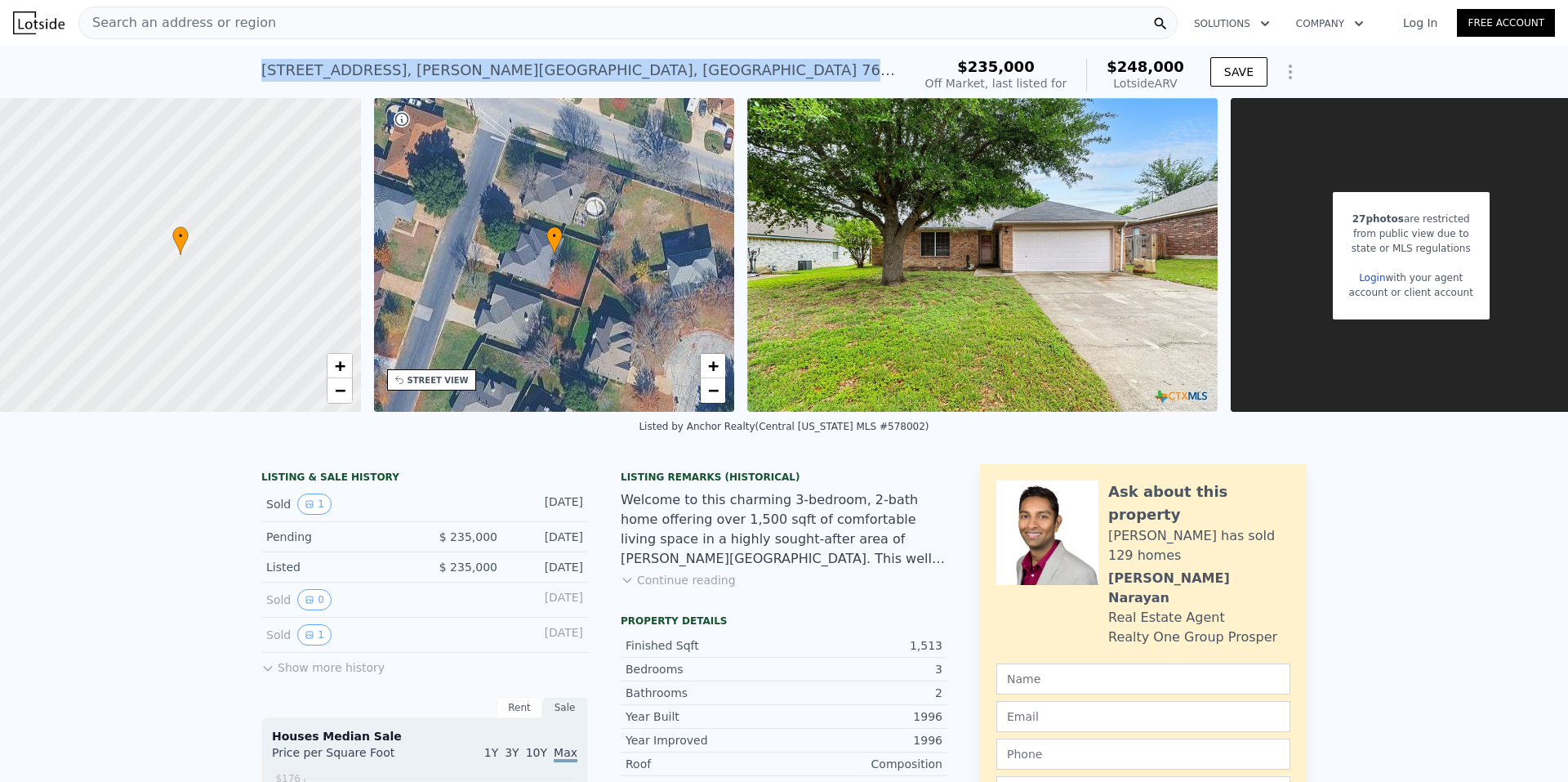
drag, startPoint x: 255, startPoint y: 77, endPoint x: 525, endPoint y: 64, distance: 270.3
click at [525, 64] on div "[STREET_ADDRESS] No sales on record (~ARV $248k )" at bounding box center [583, 76] width 644 height 46
copy div "[STREET_ADDRESS]"
